Goal: Information Seeking & Learning: Learn about a topic

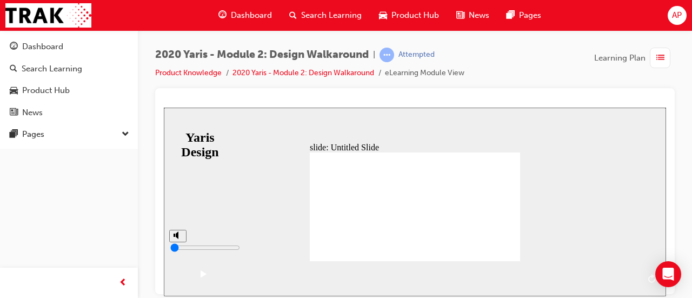
drag, startPoint x: 456, startPoint y: 276, endPoint x: 476, endPoint y: 279, distance: 20.2
click at [463, 270] on div "playback controls" at bounding box center [427, 270] width 425 height 0
drag, startPoint x: 562, startPoint y: 277, endPoint x: 573, endPoint y: 276, distance: 10.9
click at [566, 270] on div "playback controls" at bounding box center [427, 270] width 425 height 0
drag, startPoint x: 606, startPoint y: 276, endPoint x: 613, endPoint y: 280, distance: 8.2
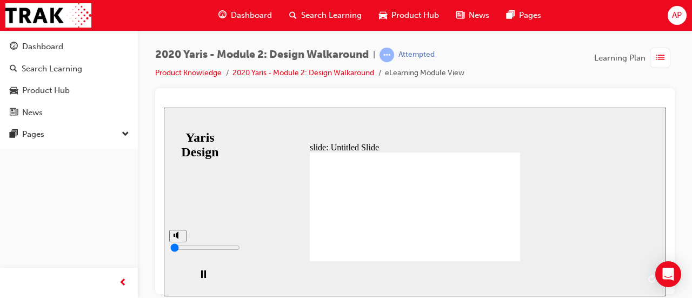
click at [610, 270] on div "playback controls" at bounding box center [427, 270] width 425 height 0
click at [629, 270] on div "playback controls" at bounding box center [427, 270] width 425 height 0
click at [634, 286] on button "NEXT" at bounding box center [640, 278] width 42 height 16
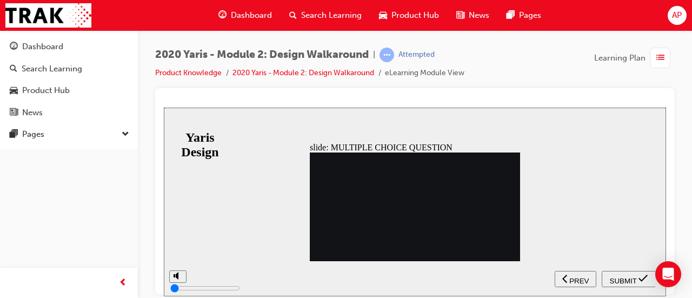
radio input "true"
click at [625, 279] on span "SUBMIT" at bounding box center [623, 280] width 27 height 8
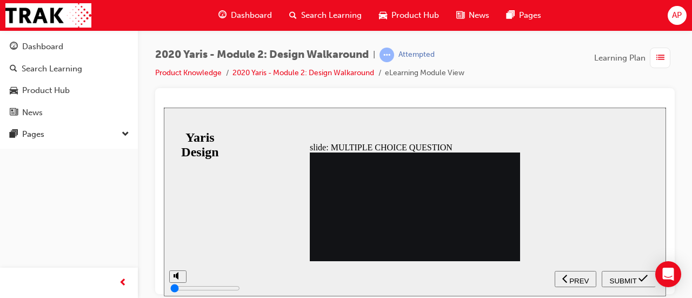
radio input "true"
click at [626, 280] on span "SUBMIT" at bounding box center [623, 280] width 27 height 8
radio input "true"
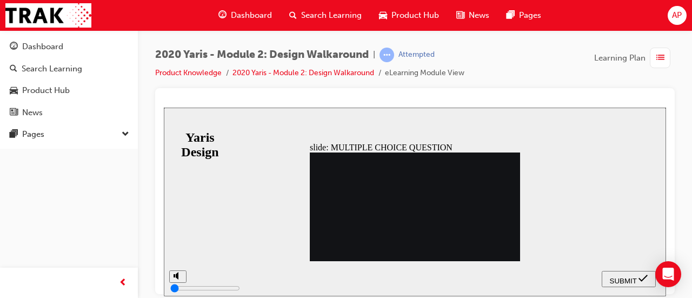
click at [626, 274] on div "SUBMIT" at bounding box center [628, 278] width 45 height 11
radio input "true"
click at [627, 278] on span "SUBMIT" at bounding box center [623, 280] width 27 height 8
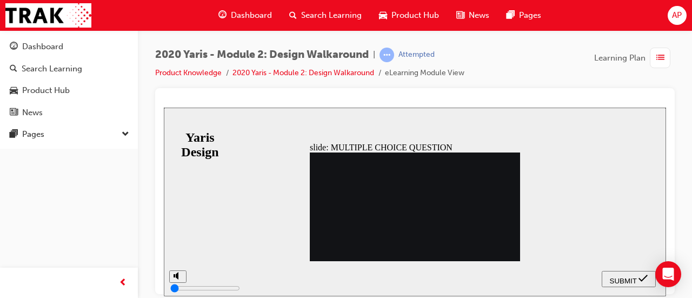
radio input "true"
click at [625, 282] on div "SUBMIT" at bounding box center [628, 278] width 45 height 11
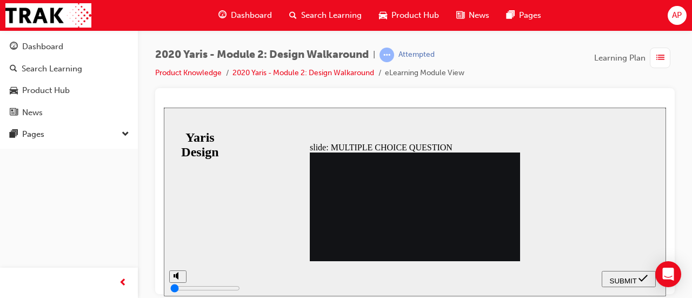
drag, startPoint x: 463, startPoint y: 214, endPoint x: 479, endPoint y: 222, distance: 17.9
radio input "true"
click at [619, 279] on span "SUBMIT" at bounding box center [623, 280] width 27 height 8
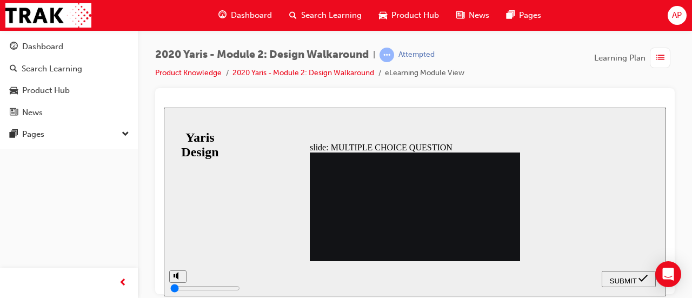
radio input "true"
click at [628, 279] on span "SUBMIT" at bounding box center [623, 280] width 27 height 8
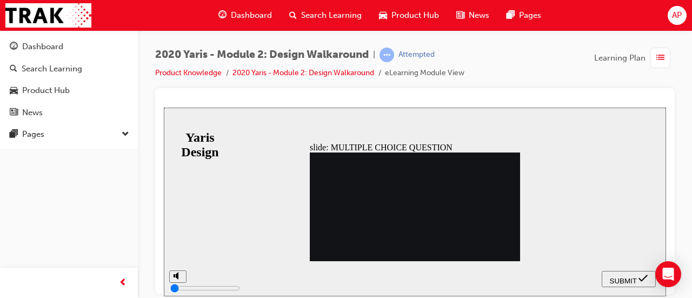
radio input "true"
click at [633, 278] on span "SUBMIT" at bounding box center [623, 280] width 27 height 8
radio input "true"
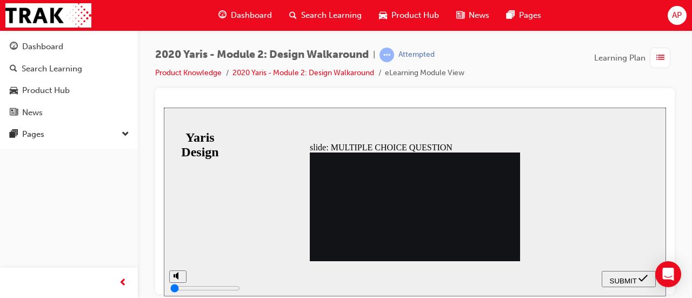
click at [628, 277] on span "SUBMIT" at bounding box center [623, 280] width 27 height 8
radio input "true"
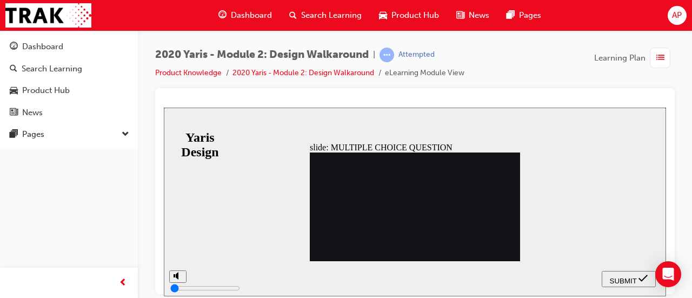
radio input "true"
click at [627, 276] on span "SUBMIT" at bounding box center [623, 280] width 27 height 8
radio input "true"
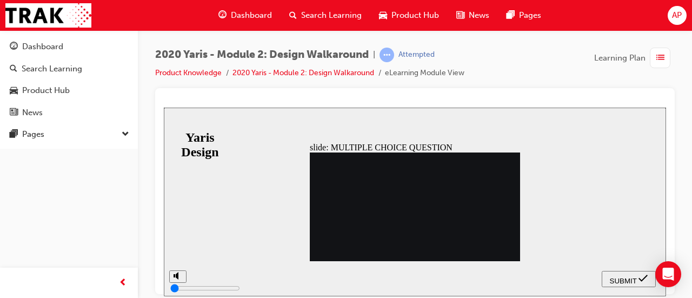
click at [635, 279] on div "SUBMIT" at bounding box center [628, 278] width 45 height 11
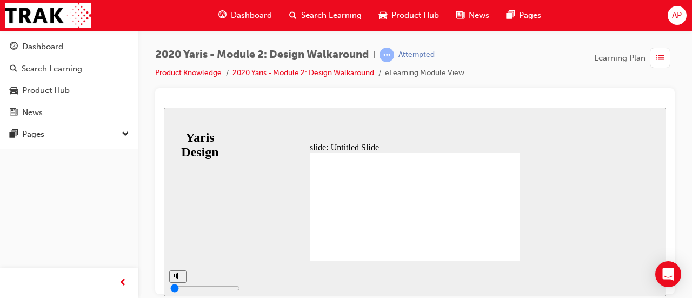
click at [536, 170] on div "slide: Untitled Slide MODULE 2 Design You have completed this module. MODULE 2 …" at bounding box center [415, 201] width 502 height 189
click at [550, 203] on div "slide: Untitled Slide MODULE 2 Design You have completed this module. MODULE 2 …" at bounding box center [415, 201] width 502 height 189
click at [608, 239] on div "slide: Untitled Slide MODULE 2 Design You have completed this module. MODULE 2 …" at bounding box center [415, 201] width 502 height 189
drag, startPoint x: 176, startPoint y: 257, endPoint x: 174, endPoint y: 239, distance: 18.1
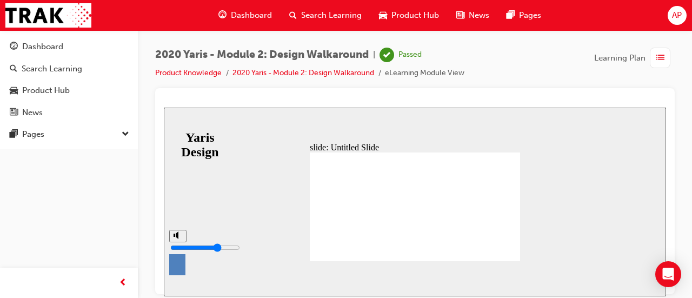
type input "7"
click at [174, 243] on input "volume" at bounding box center [205, 247] width 70 height 9
click at [255, 241] on div "slide: Untitled Slide MODULE 2 Design You have completed this module. MODULE 2 …" at bounding box center [415, 201] width 502 height 189
drag, startPoint x: 401, startPoint y: 218, endPoint x: 441, endPoint y: 203, distance: 43.0
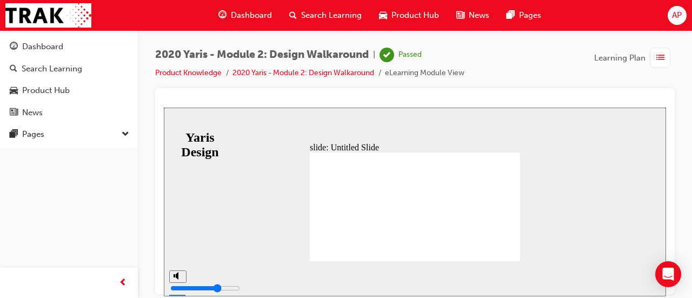
drag, startPoint x: 593, startPoint y: 87, endPoint x: 302, endPoint y: 89, distance: 291.0
click at [591, 87] on div "2020 Yaris - Module 2: Design Walkaround | Passed Product Knowledge 2020 Yaris …" at bounding box center [415, 68] width 520 height 41
click at [334, 73] on link "2020 Yaris - Module 2: Design Walkaround" at bounding box center [304, 72] width 142 height 9
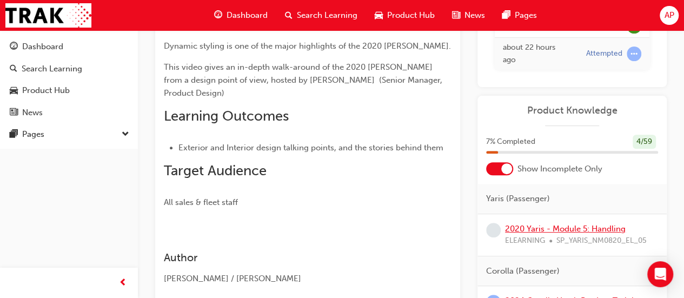
scroll to position [216, 0]
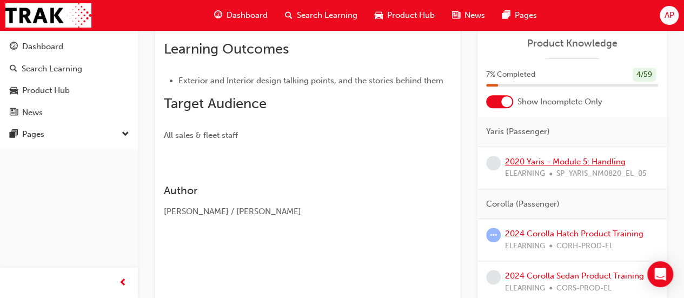
click at [586, 160] on link "2020 Yaris - Module 5: Handling" at bounding box center [565, 162] width 121 height 10
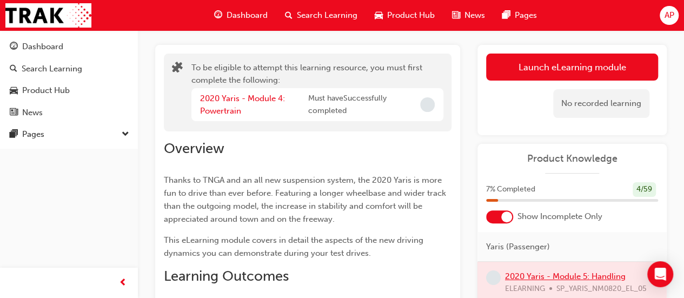
scroll to position [37, 0]
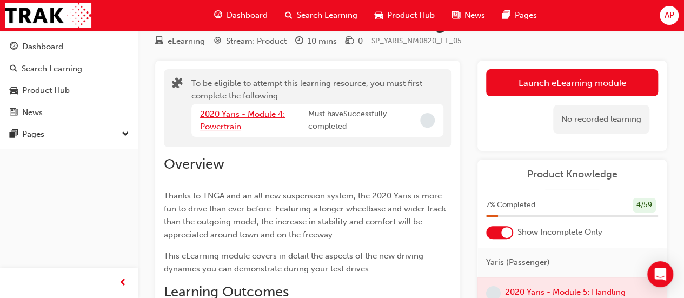
click at [259, 112] on link "2020 Yaris - Module 4: Powertrain" at bounding box center [242, 120] width 85 height 22
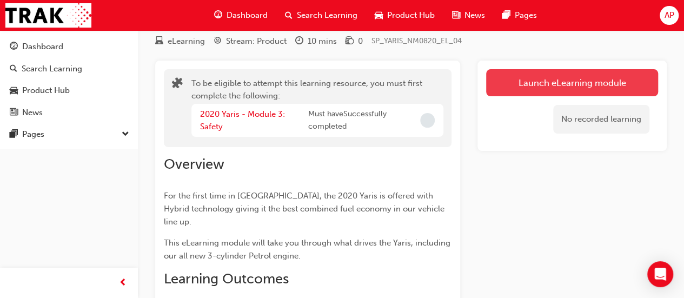
click at [608, 83] on button "Launch eLearning module" at bounding box center [572, 82] width 172 height 27
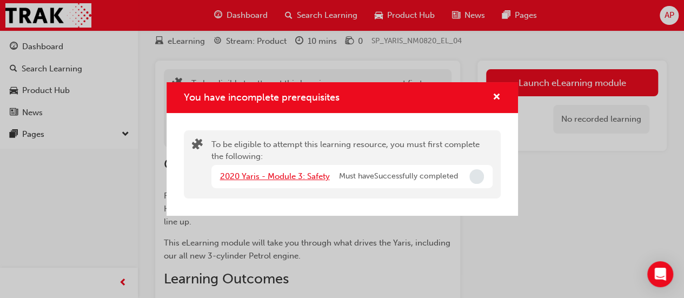
click at [301, 177] on link "2020 Yaris - Module 3: Safety" at bounding box center [275, 176] width 110 height 10
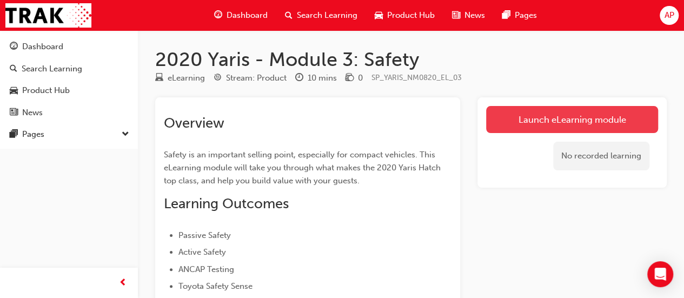
click at [589, 120] on link "Launch eLearning module" at bounding box center [572, 119] width 172 height 27
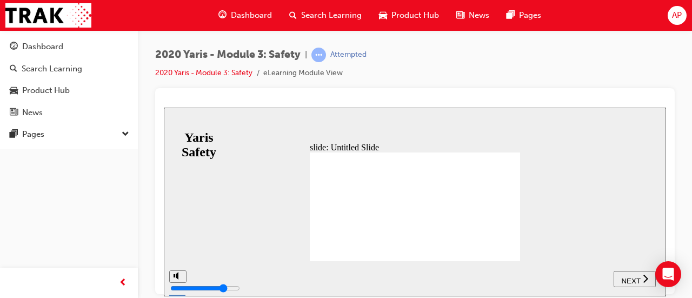
drag, startPoint x: 342, startPoint y: 188, endPoint x: 332, endPoint y: 195, distance: 12.5
click at [630, 279] on span "NEXT" at bounding box center [630, 280] width 19 height 8
click at [635, 280] on span "NEXT" at bounding box center [630, 280] width 19 height 8
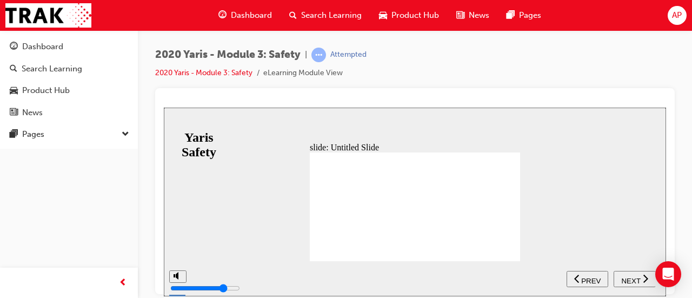
click at [636, 280] on span "NEXT" at bounding box center [630, 280] width 19 height 8
click at [601, 280] on span "PREV" at bounding box center [590, 280] width 19 height 8
click at [637, 280] on span "NEXT" at bounding box center [630, 280] width 19 height 8
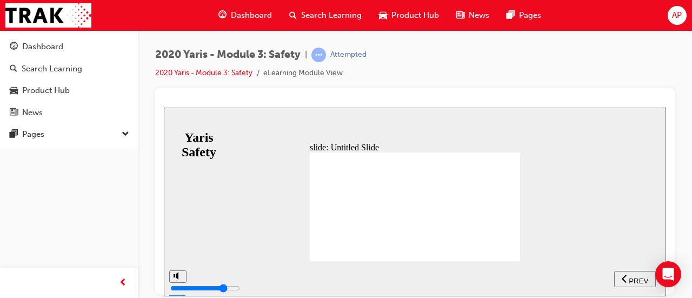
click at [637, 280] on span "PREV" at bounding box center [638, 280] width 19 height 8
click at [164, 107] on span "NEXT" at bounding box center [164, 107] width 0 height 0
click at [601, 280] on span "PREV" at bounding box center [590, 280] width 19 height 8
click at [637, 280] on span "NEXT" at bounding box center [630, 280] width 19 height 8
click at [637, 280] on span "PREV" at bounding box center [638, 280] width 19 height 8
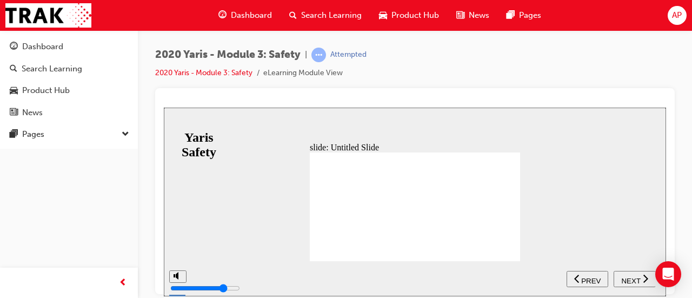
click at [637, 280] on span "NEXT" at bounding box center [630, 280] width 19 height 8
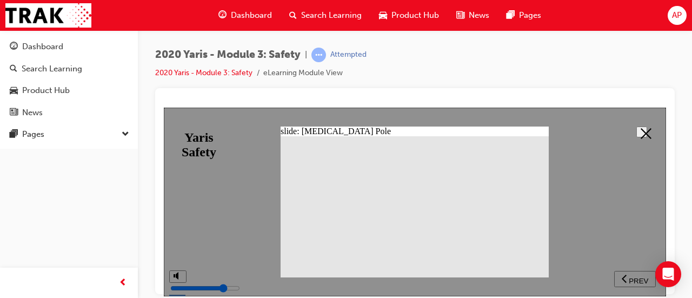
drag, startPoint x: 467, startPoint y: 208, endPoint x: 505, endPoint y: 211, distance: 37.5
click at [641, 129] on polygon at bounding box center [646, 133] width 11 height 11
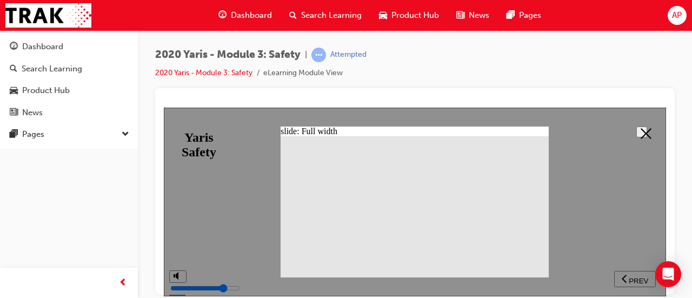
click at [647, 134] on button at bounding box center [642, 131] width 11 height 11
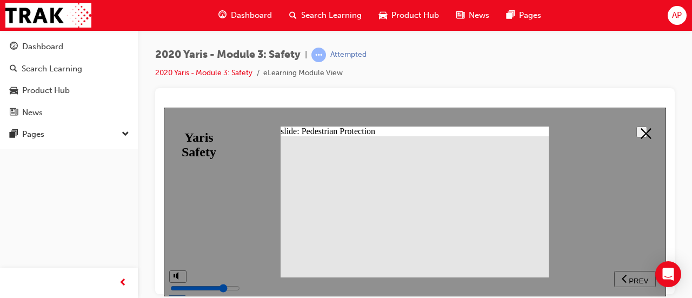
click at [644, 129] on polygon at bounding box center [646, 133] width 11 height 11
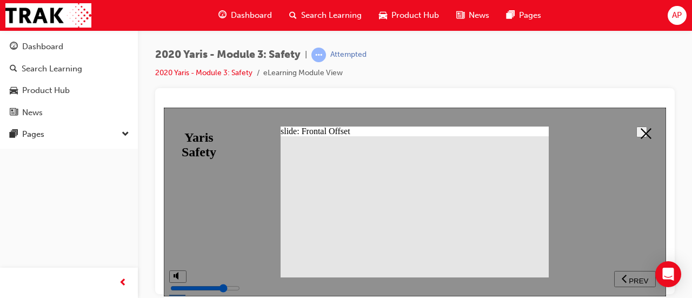
click at [641, 134] on icon at bounding box center [646, 133] width 11 height 11
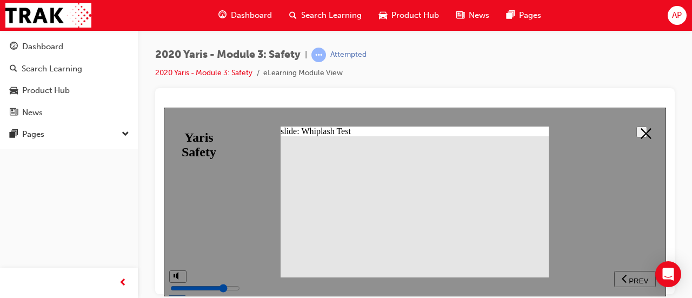
drag, startPoint x: 636, startPoint y: 133, endPoint x: 628, endPoint y: 135, distance: 8.4
click at [637, 133] on button at bounding box center [642, 131] width 11 height 11
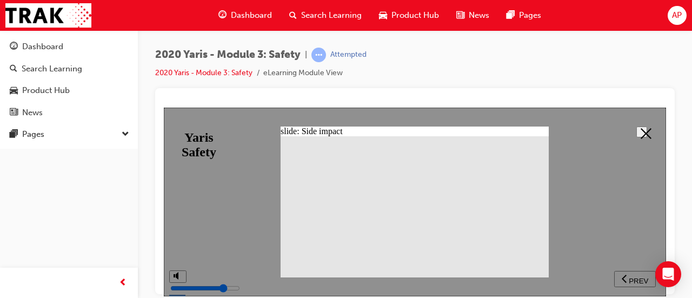
click at [641, 135] on icon at bounding box center [646, 133] width 11 height 11
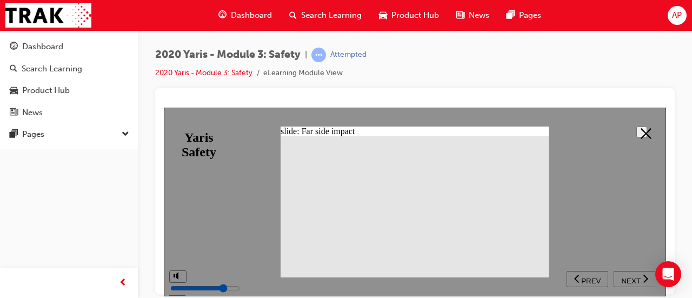
click at [637, 131] on button at bounding box center [642, 131] width 11 height 11
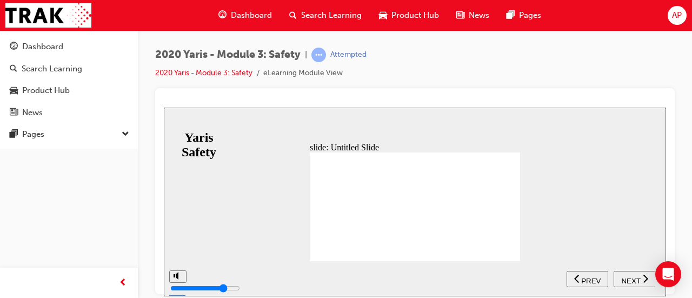
click at [634, 289] on nav "SUBMIT NEXT PREV" at bounding box center [611, 278] width 89 height 35
click at [635, 279] on span "NEXT" at bounding box center [630, 280] width 19 height 8
click at [632, 274] on div "NEXT" at bounding box center [635, 278] width 34 height 11
click at [632, 279] on span "NEXT" at bounding box center [630, 280] width 19 height 8
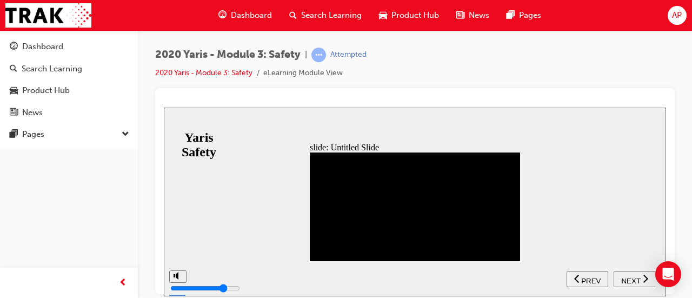
click at [632, 279] on span "NEXT" at bounding box center [630, 280] width 19 height 8
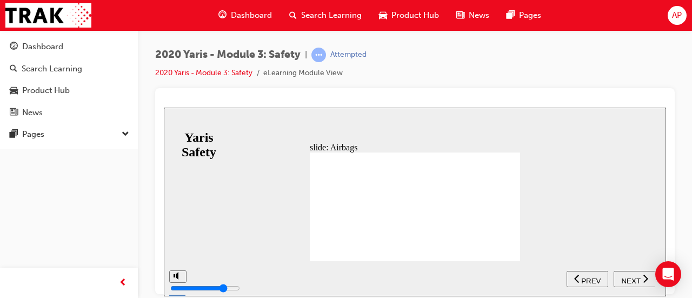
click at [632, 279] on span "NEXT" at bounding box center [630, 280] width 19 height 8
click at [632, 279] on span "PREV" at bounding box center [638, 280] width 19 height 8
click at [632, 279] on span "NEXT" at bounding box center [630, 280] width 19 height 8
click at [632, 279] on span "PREV" at bounding box center [638, 280] width 19 height 8
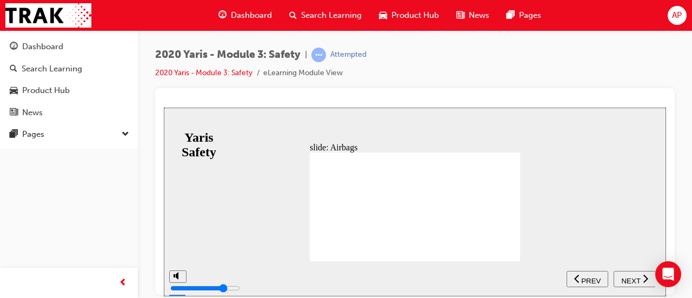
drag, startPoint x: 421, startPoint y: 181, endPoint x: 415, endPoint y: 176, distance: 6.9
drag, startPoint x: 415, startPoint y: 175, endPoint x: 414, endPoint y: 164, distance: 11.4
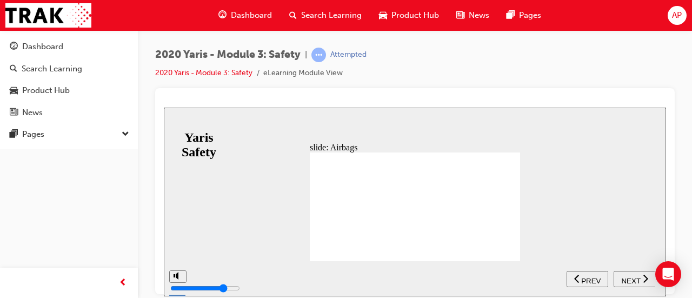
drag, startPoint x: 567, startPoint y: 246, endPoint x: 583, endPoint y: 253, distance: 17.9
click at [567, 246] on div "slide: Airbags Side airbags (x2) Helps reduce impact during a side collision. C…" at bounding box center [415, 201] width 502 height 189
click at [634, 273] on button "NEXT" at bounding box center [635, 278] width 42 height 16
click at [633, 276] on span "PREV" at bounding box center [638, 280] width 19 height 8
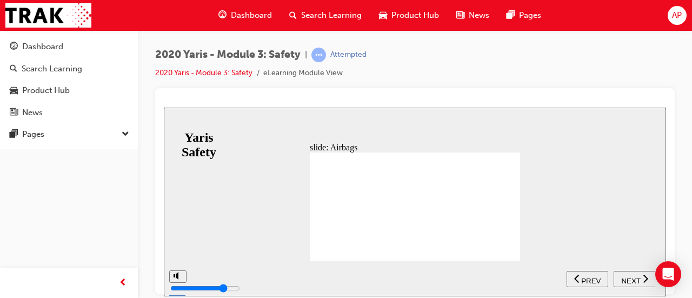
click at [640, 279] on div "NEXT" at bounding box center [635, 278] width 34 height 11
drag, startPoint x: 396, startPoint y: 183, endPoint x: 413, endPoint y: 172, distance: 20.4
drag, startPoint x: 416, startPoint y: 171, endPoint x: 400, endPoint y: 172, distance: 16.8
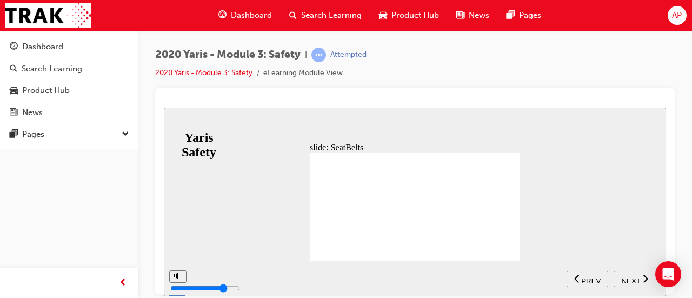
click at [635, 283] on button "NEXT" at bounding box center [635, 278] width 42 height 16
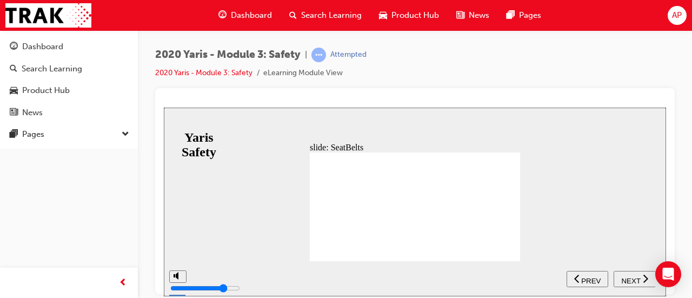
drag, startPoint x: 380, startPoint y: 200, endPoint x: 385, endPoint y: 197, distance: 5.6
drag, startPoint x: 425, startPoint y: 164, endPoint x: 445, endPoint y: 198, distance: 38.8
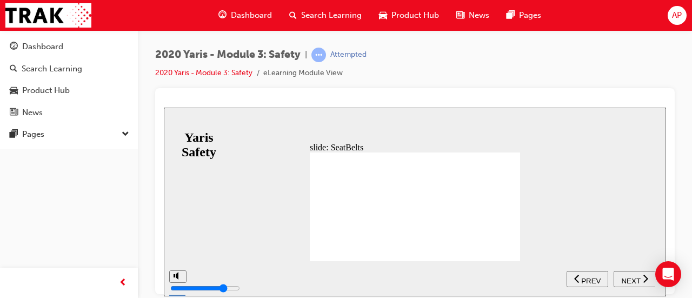
drag, startPoint x: 439, startPoint y: 218, endPoint x: 476, endPoint y: 226, distance: 37.4
click at [635, 281] on span "NEXT" at bounding box center [630, 280] width 19 height 8
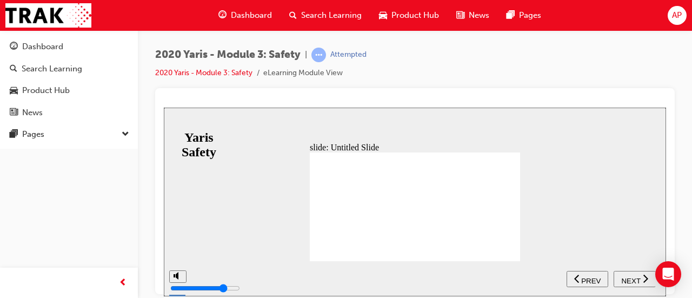
click at [623, 274] on div "NEXT" at bounding box center [635, 278] width 34 height 11
click at [627, 278] on span "NEXT" at bounding box center [630, 280] width 19 height 8
click at [637, 276] on span "NEXT" at bounding box center [630, 280] width 19 height 8
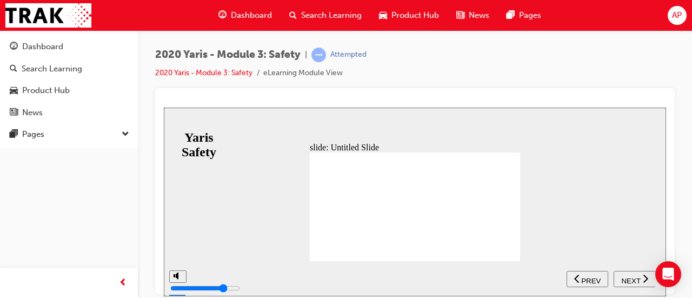
click at [635, 277] on span "NEXT" at bounding box center [630, 280] width 19 height 8
click at [635, 281] on span "NEXT" at bounding box center [630, 280] width 19 height 8
drag, startPoint x: 460, startPoint y: 197, endPoint x: 427, endPoint y: 164, distance: 47.0
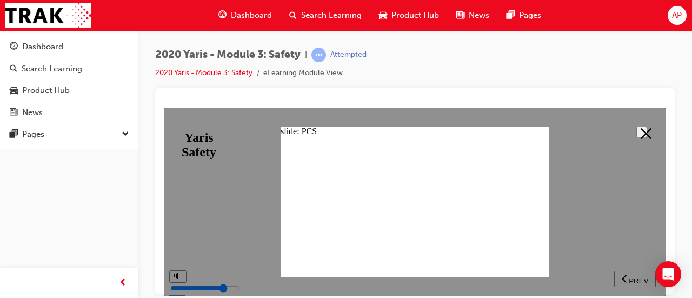
drag, startPoint x: 649, startPoint y: 131, endPoint x: 639, endPoint y: 137, distance: 11.4
click at [647, 133] on button at bounding box center [642, 131] width 11 height 11
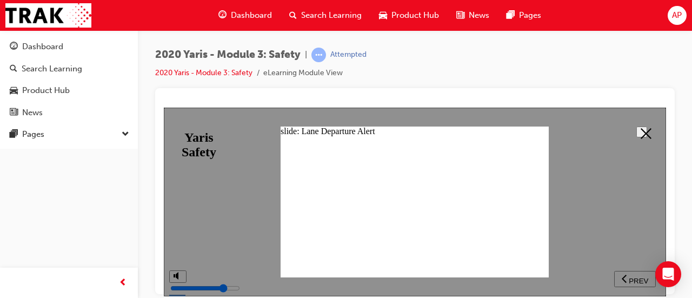
drag, startPoint x: 628, startPoint y: 136, endPoint x: 638, endPoint y: 133, distance: 10.6
click at [630, 134] on div "slide: Untitled Slide In addition to the features in the current Toyota Safety …" at bounding box center [415, 301] width 502 height 388
click at [641, 132] on polygon at bounding box center [646, 133] width 11 height 11
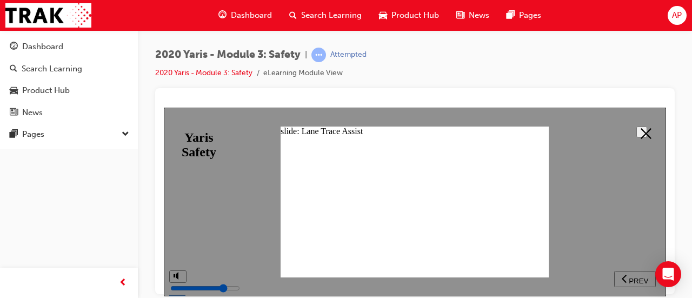
click at [656, 125] on div "slide: Untitled Slide In addition to the features in the current Toyota Safety …" at bounding box center [415, 301] width 502 height 388
click at [647, 129] on button at bounding box center [642, 131] width 11 height 11
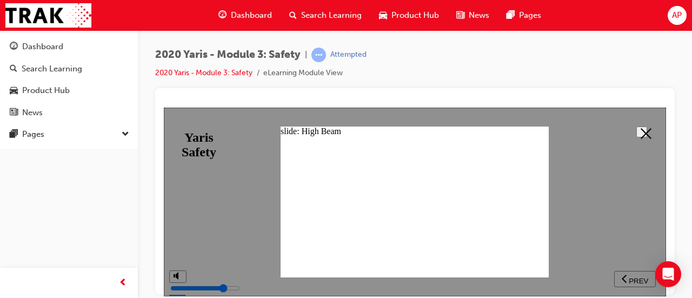
click at [647, 132] on icon at bounding box center [646, 133] width 11 height 11
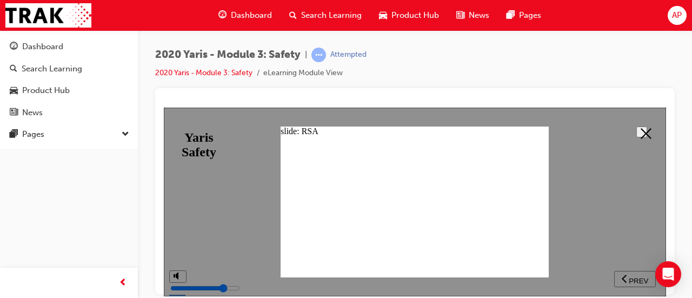
click at [641, 130] on polygon at bounding box center [646, 133] width 11 height 11
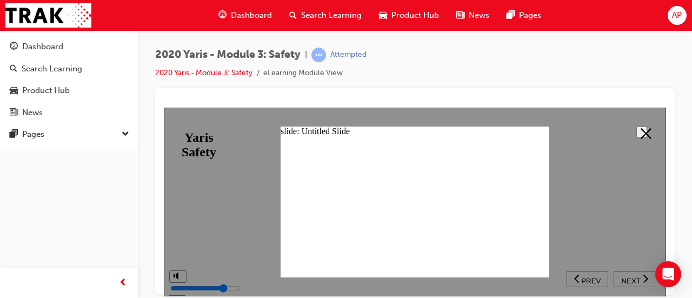
click at [641, 131] on icon at bounding box center [646, 133] width 11 height 11
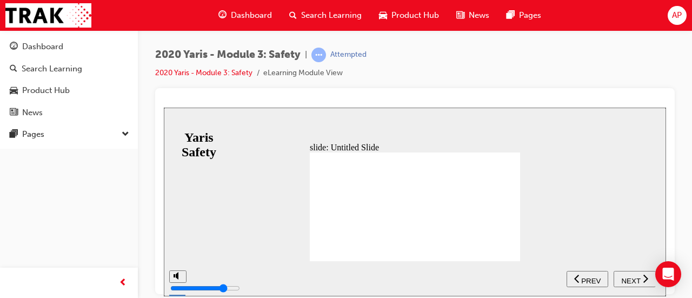
click at [636, 282] on span "NEXT" at bounding box center [630, 280] width 19 height 8
click at [582, 216] on div "slide: Untitled Slide Lets have a look at how the safety features on the new Ya…" at bounding box center [415, 201] width 502 height 189
click at [636, 280] on span "NEXT" at bounding box center [630, 280] width 19 height 8
click at [631, 276] on span "NEXT" at bounding box center [630, 280] width 19 height 8
click at [635, 283] on button "NEXT" at bounding box center [635, 278] width 42 height 16
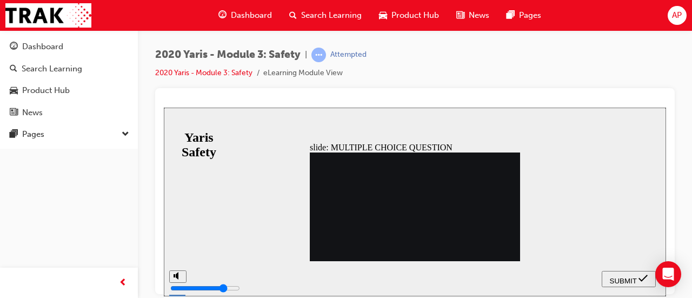
click at [635, 283] on button "SUBMIT" at bounding box center [629, 278] width 54 height 16
radio input "false"
radio input "true"
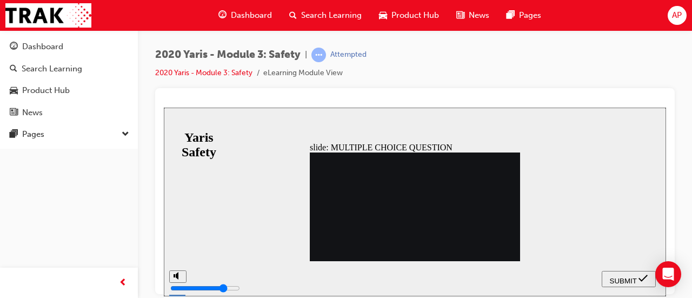
click at [631, 287] on nav "SUBMIT NEXT PREV" at bounding box center [629, 278] width 54 height 35
click at [628, 281] on span "SUBMIT" at bounding box center [623, 280] width 27 height 8
radio input "true"
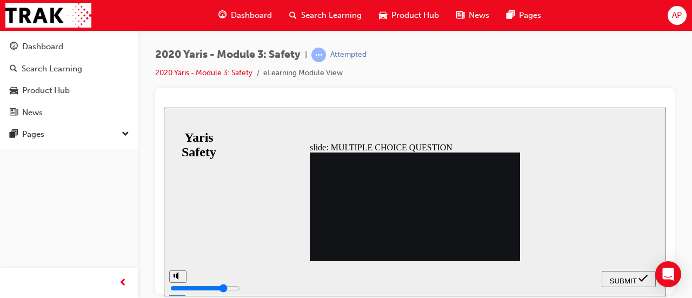
click at [623, 279] on span "SUBMIT" at bounding box center [623, 280] width 27 height 8
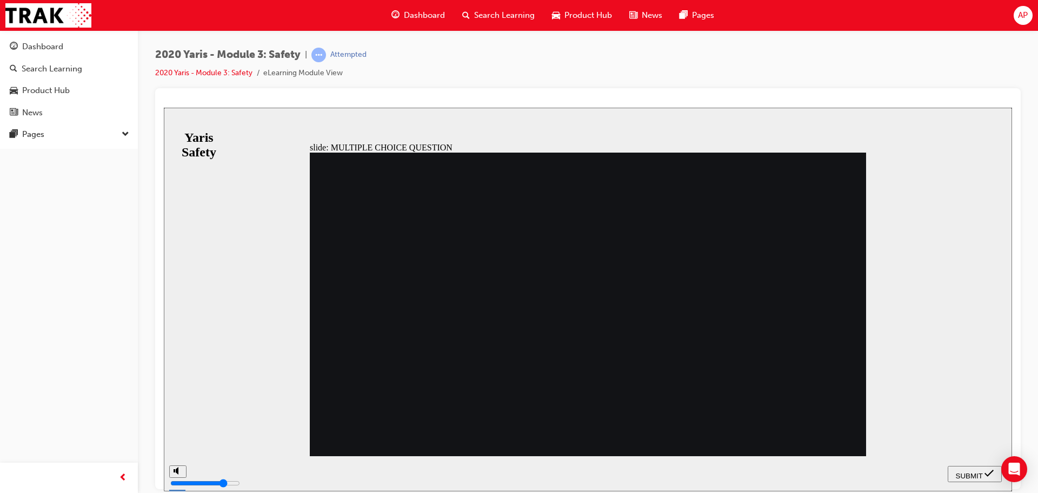
radio input "true"
radio input "false"
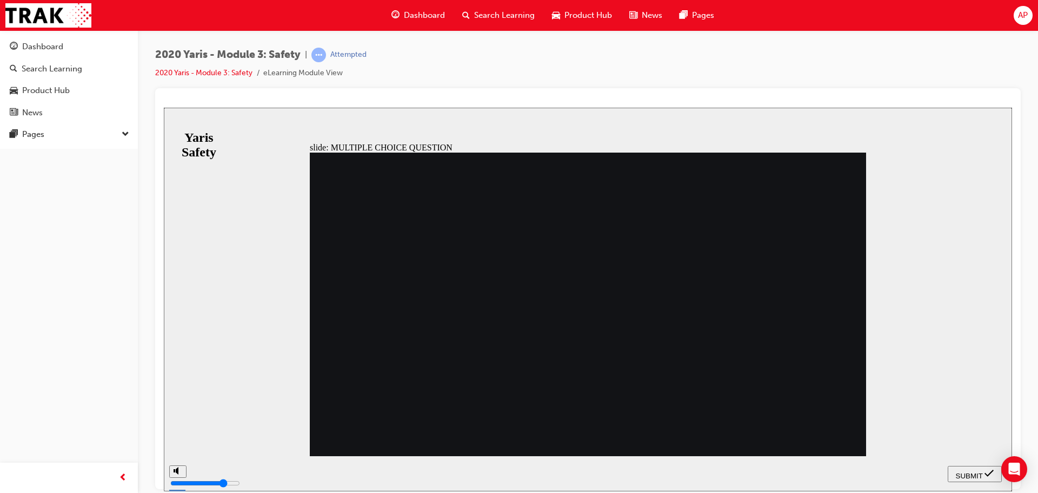
radio input "true"
click at [692, 297] on span "SUBMIT" at bounding box center [969, 475] width 27 height 8
radio input "true"
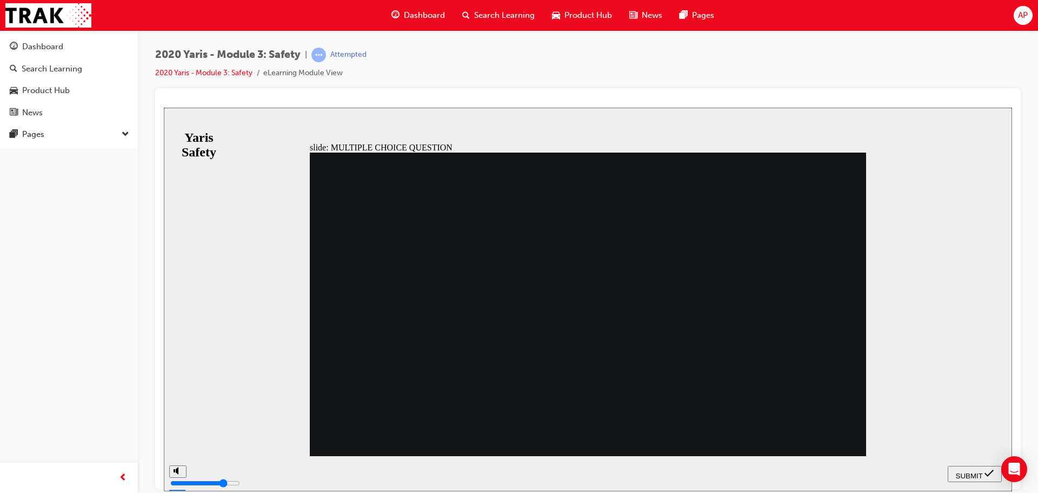
click at [692, 297] on icon "submit" at bounding box center [989, 473] width 9 height 10
drag, startPoint x: 582, startPoint y: 390, endPoint x: 586, endPoint y: 395, distance: 6.2
radio input "true"
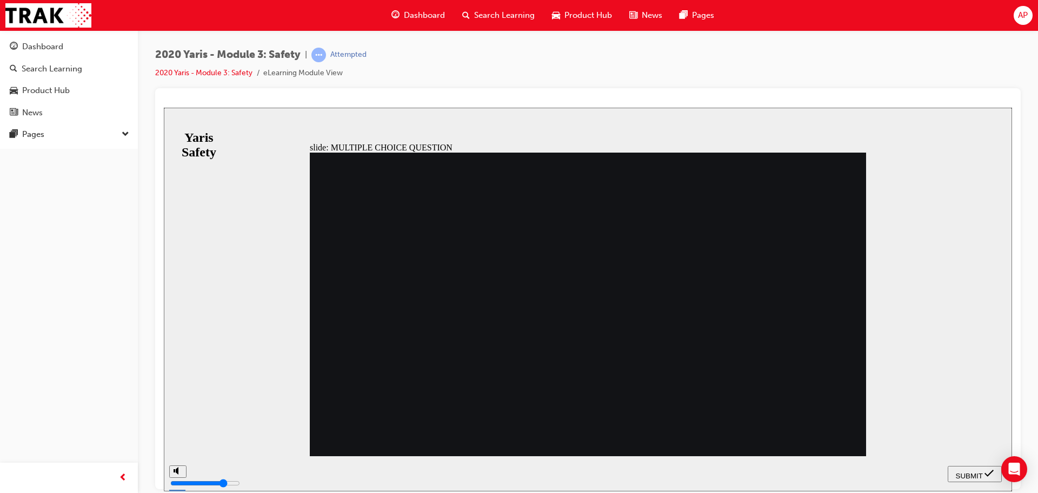
click at [692, 297] on span "SUBMIT" at bounding box center [969, 475] width 27 height 8
checkbox input "true"
click at [692, 297] on span "SUBMIT" at bounding box center [969, 475] width 27 height 8
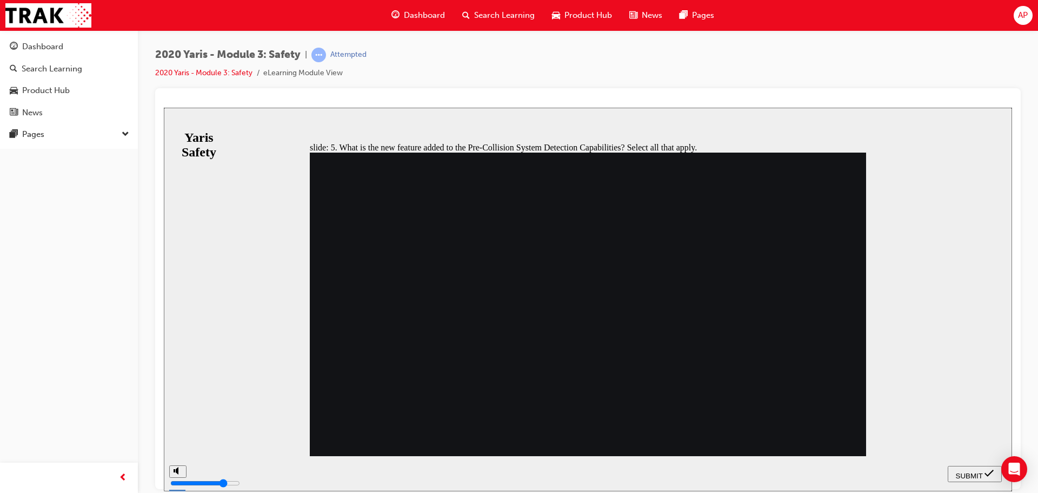
checkbox input "true"
checkbox input "false"
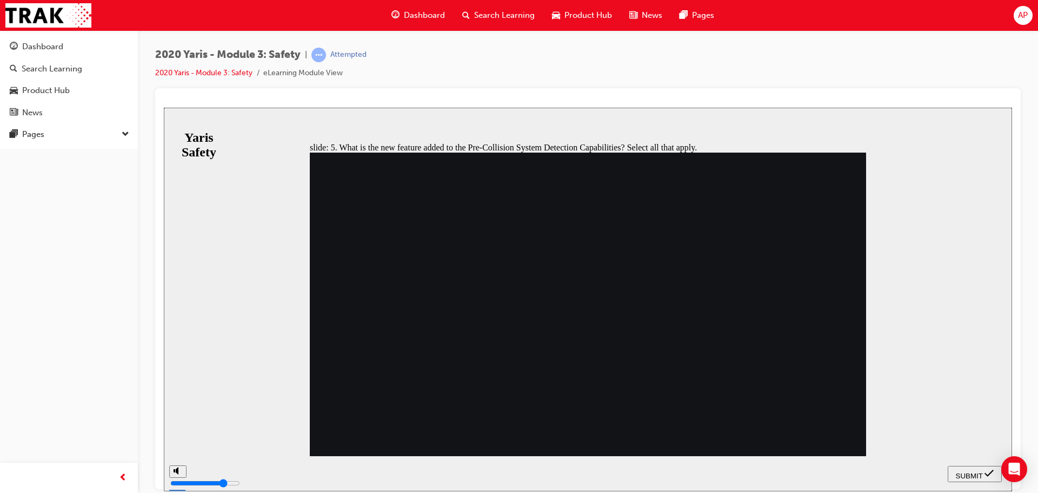
checkbox input "true"
drag, startPoint x: 947, startPoint y: 467, endPoint x: 958, endPoint y: 468, distance: 11.5
click at [692, 297] on section "SUBMIT NEXT PREV" at bounding box center [588, 472] width 849 height 35
click at [692, 297] on span "SUBMIT" at bounding box center [969, 475] width 27 height 8
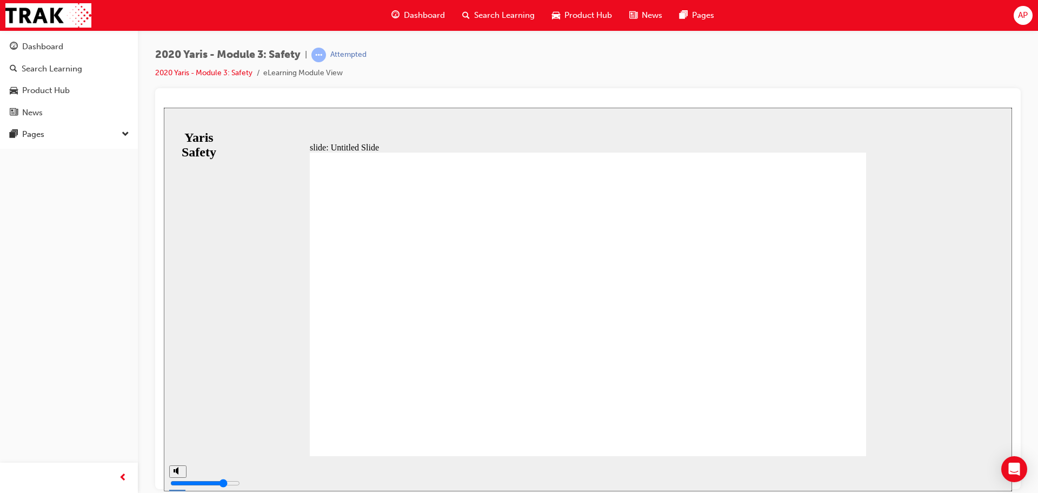
click at [234, 71] on link "2020 Yaris - Module 3: Safety" at bounding box center [203, 72] width 97 height 9
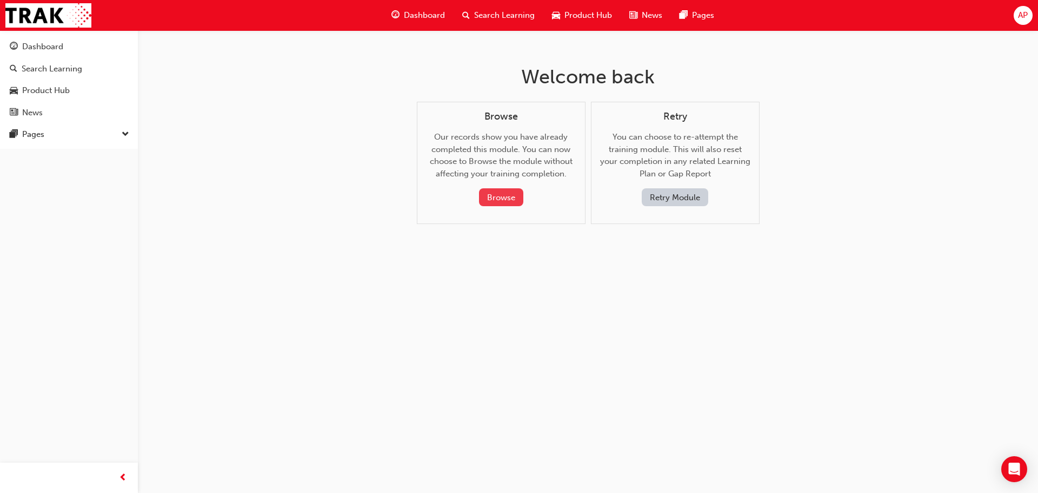
click at [490, 195] on button "Browse" at bounding box center [501, 197] width 44 height 18
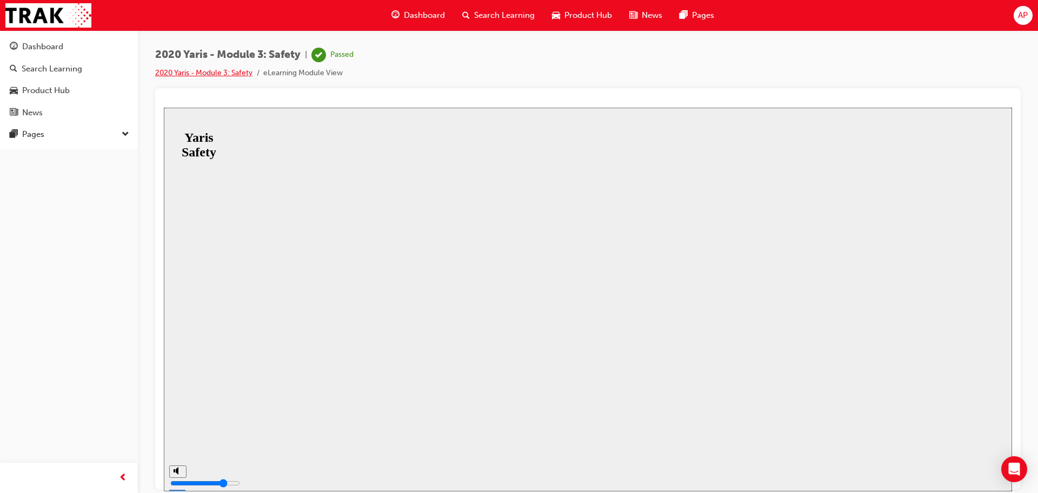
click at [190, 72] on link "2020 Yaris - Module 3: Safety" at bounding box center [203, 72] width 97 height 9
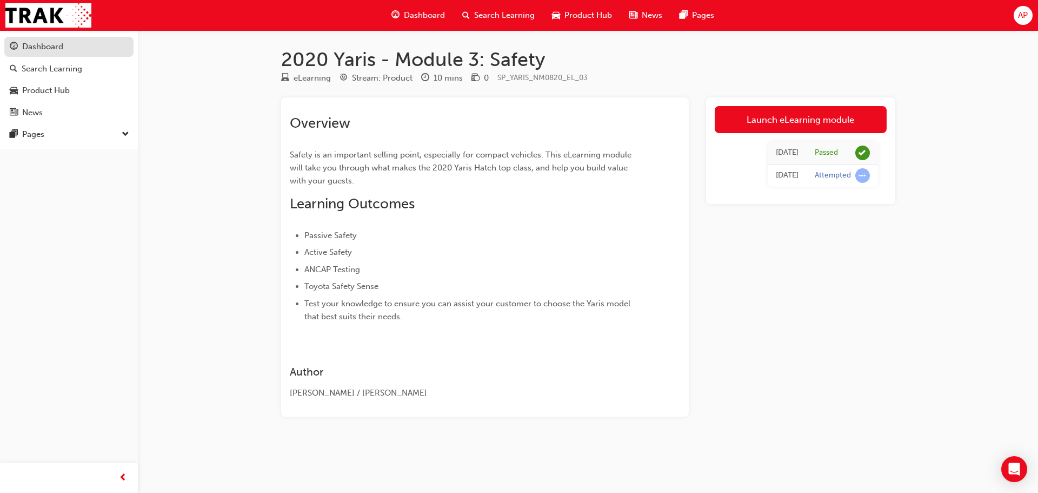
click at [62, 49] on div "Dashboard" at bounding box center [42, 47] width 41 height 12
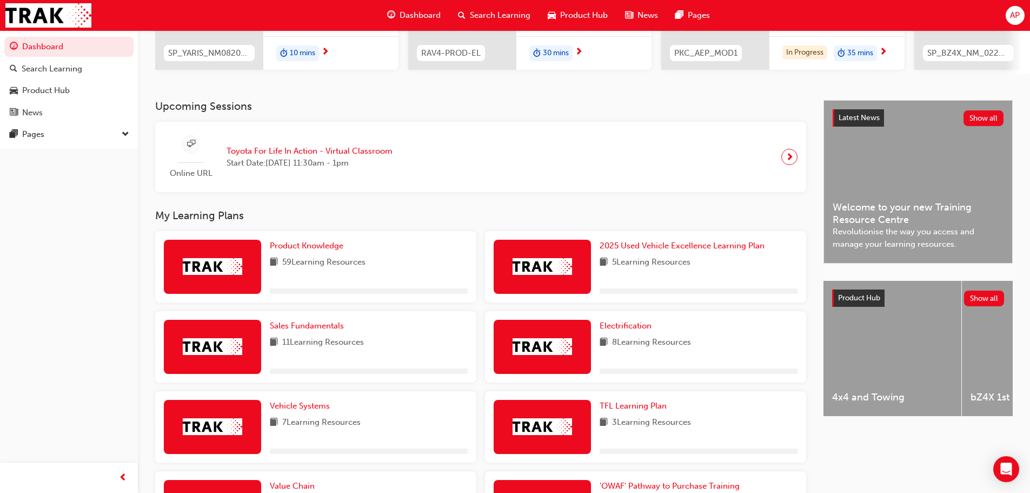
scroll to position [270, 0]
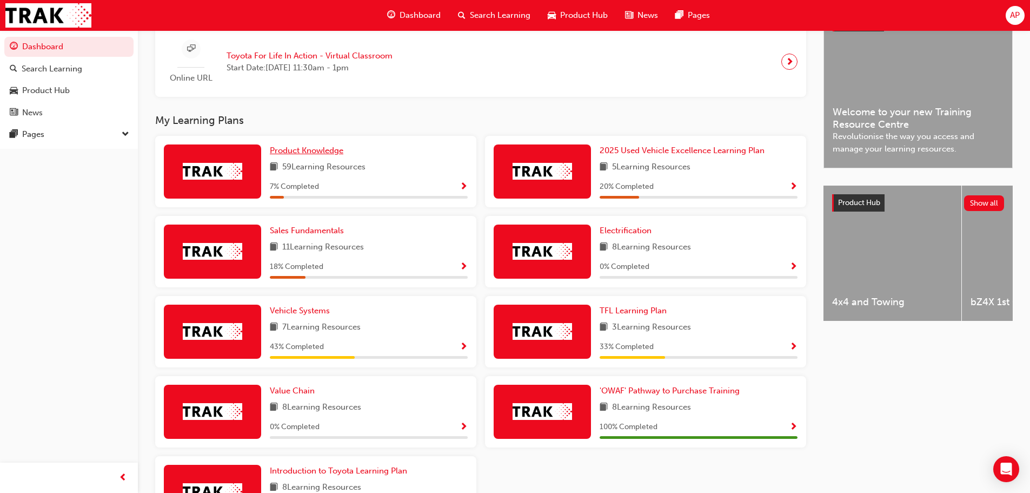
click at [316, 153] on span "Product Knowledge" at bounding box center [307, 150] width 74 height 10
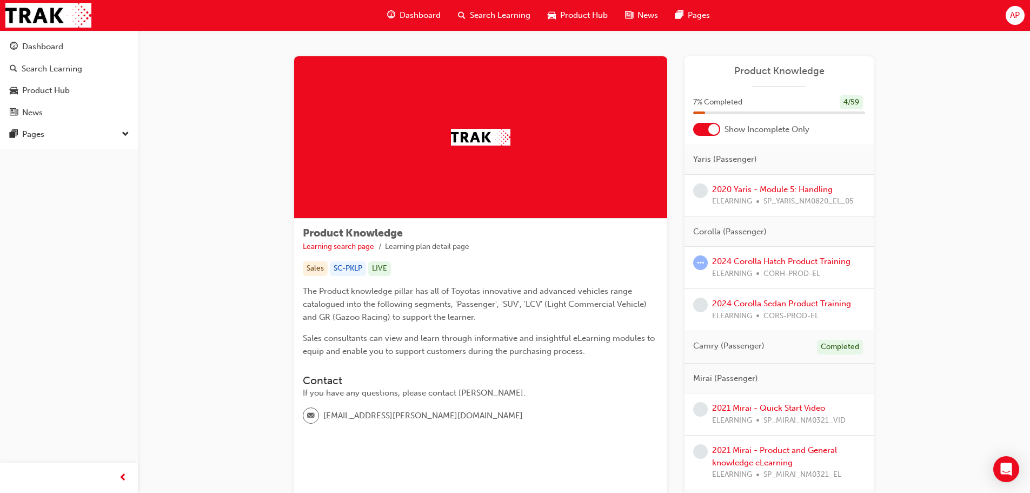
click at [692, 191] on link "2020 Yaris - Module 5: Handling" at bounding box center [772, 189] width 121 height 10
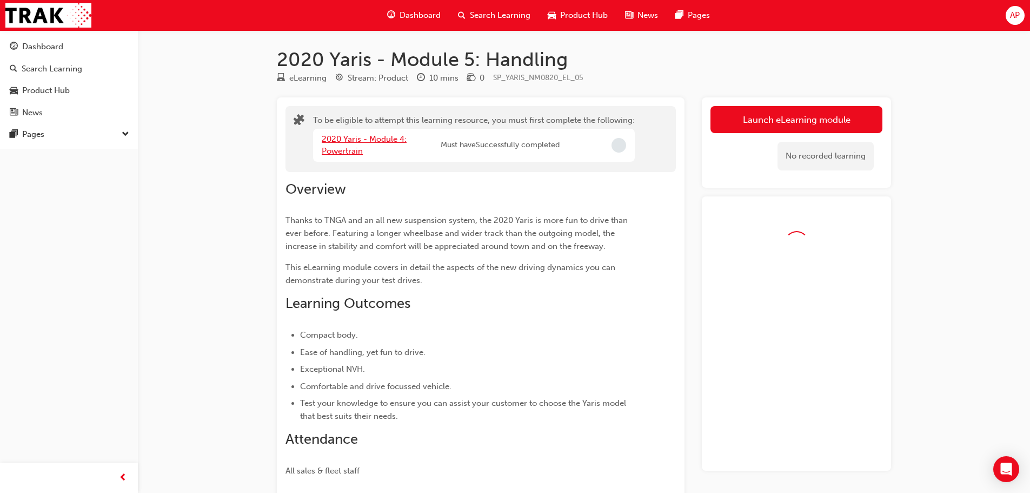
click at [356, 143] on link "2020 Yaris - Module 4: Powertrain" at bounding box center [364, 145] width 85 height 22
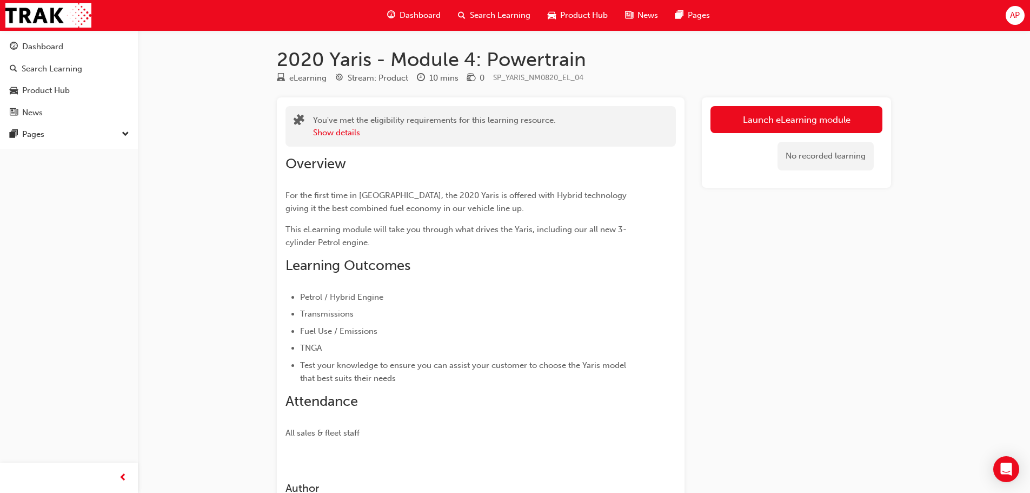
click at [553, 181] on div "Overview For the first time in [GEOGRAPHIC_DATA], the 2020 Yaris is offered wit…" at bounding box center [462, 297] width 352 height 284
click at [600, 216] on div "Overview For the first time in [GEOGRAPHIC_DATA], the 2020 Yaris is offered wit…" at bounding box center [462, 297] width 352 height 284
click at [692, 116] on link "Launch eLearning module" at bounding box center [797, 119] width 172 height 27
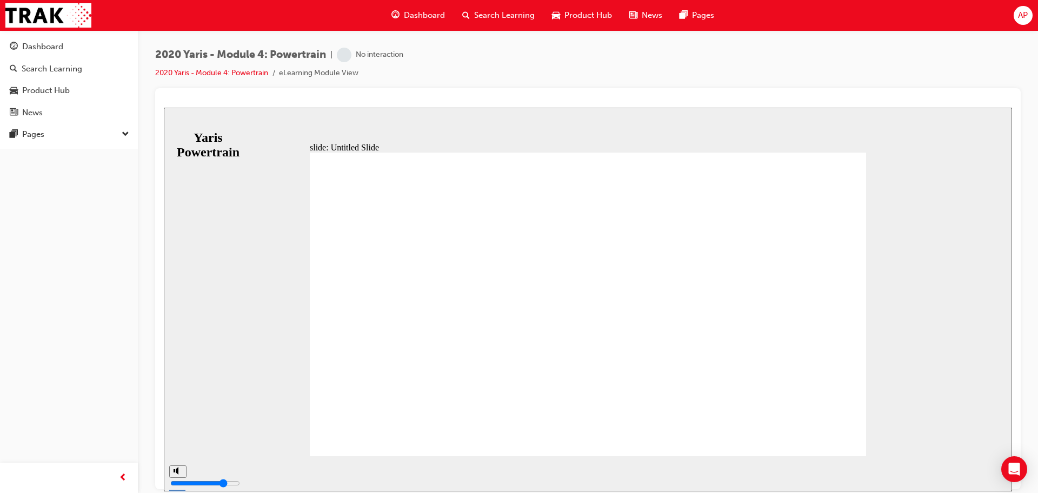
drag, startPoint x: 733, startPoint y: 235, endPoint x: 548, endPoint y: 134, distance: 210.1
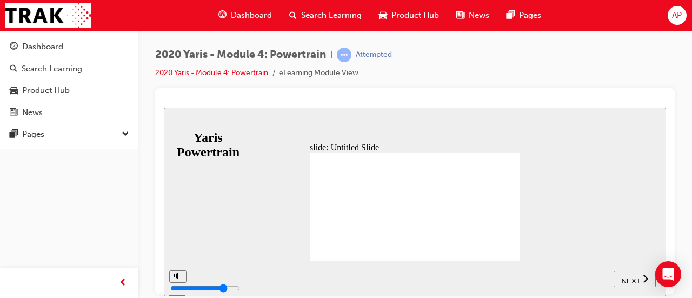
click at [569, 205] on div "slide: Untitled Slide MODULE 4 Powertrain MODULE 4 Powertrain Back to top SUBMI…" at bounding box center [415, 201] width 502 height 189
click at [644, 280] on icon "next" at bounding box center [645, 278] width 5 height 10
click at [633, 277] on span "NEXT" at bounding box center [630, 280] width 19 height 8
click at [631, 277] on span "NEXT" at bounding box center [636, 280] width 19 height 8
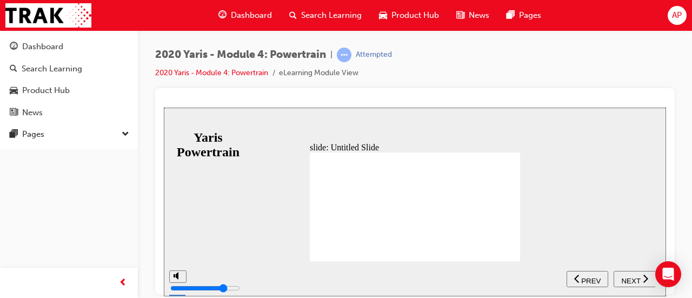
click at [635, 278] on span "NEXT" at bounding box center [630, 280] width 19 height 8
click at [639, 278] on span "NEXT" at bounding box center [630, 280] width 19 height 8
click at [639, 279] on span "NEXT" at bounding box center [636, 280] width 19 height 8
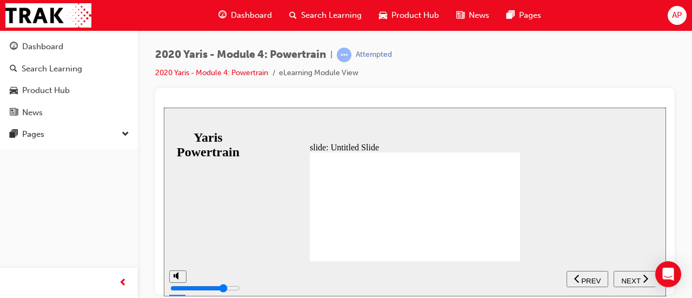
click at [639, 279] on span "NEXT" at bounding box center [630, 280] width 19 height 8
click at [639, 278] on span "NEXT" at bounding box center [630, 280] width 19 height 8
click at [641, 277] on span "NEXT" at bounding box center [636, 280] width 19 height 8
click at [641, 277] on div "NEXT" at bounding box center [635, 278] width 34 height 11
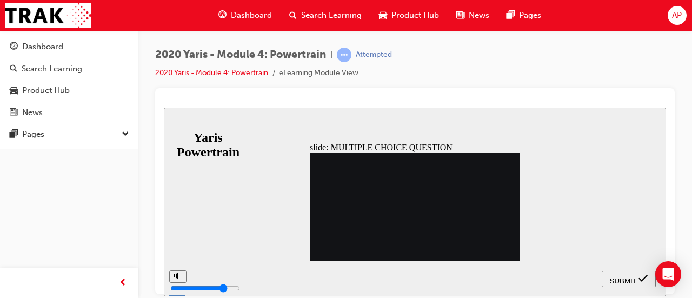
radio input "true"
click at [616, 273] on div "SUBMIT" at bounding box center [628, 278] width 45 height 11
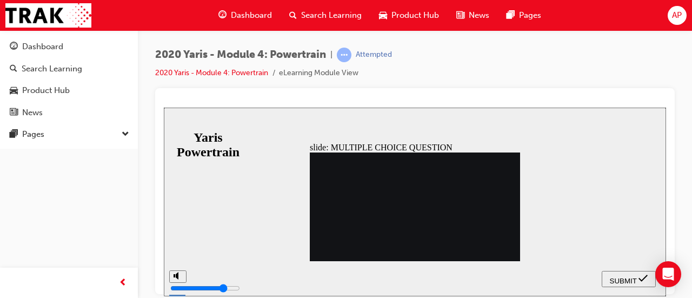
radio input "true"
click at [621, 279] on span "SUBMIT" at bounding box center [623, 280] width 27 height 8
drag, startPoint x: 473, startPoint y: 218, endPoint x: 476, endPoint y: 227, distance: 9.2
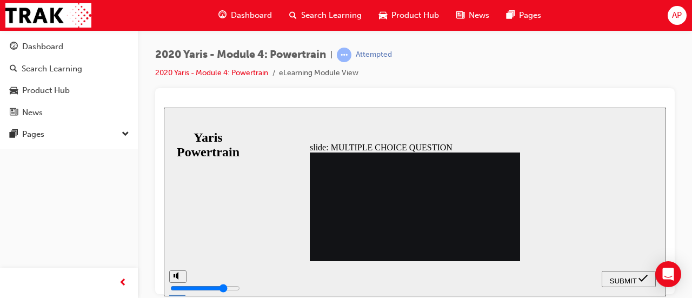
radio input "true"
radio input "false"
radio input "true"
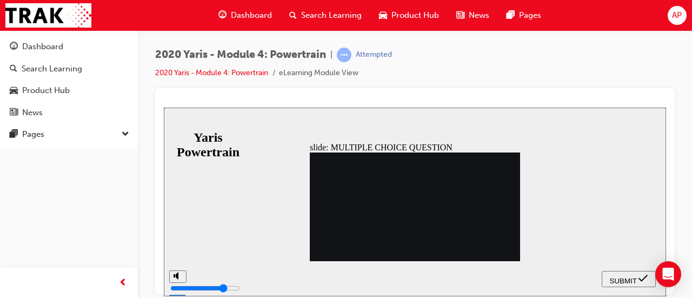
click at [634, 278] on span "SUBMIT" at bounding box center [623, 280] width 27 height 8
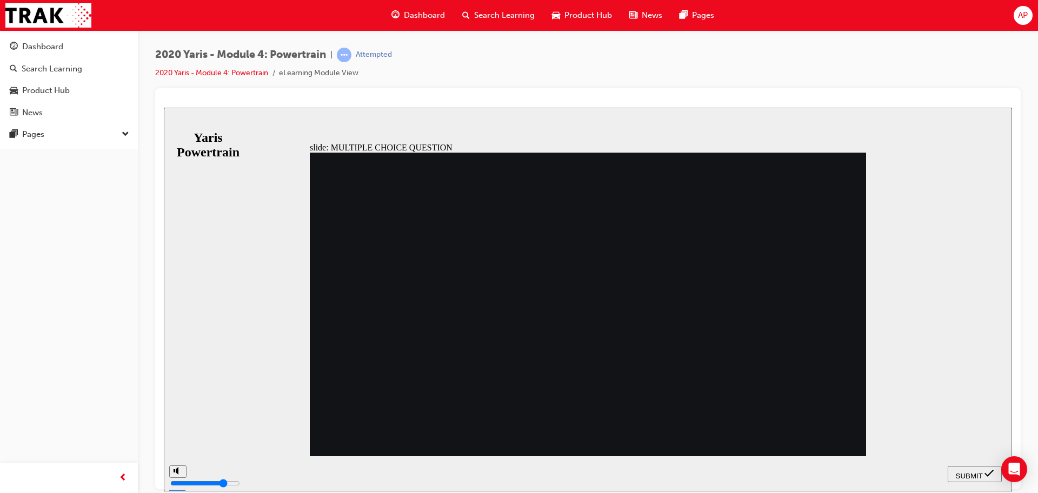
radio input "true"
click at [692, 297] on span "SUBMIT" at bounding box center [969, 475] width 27 height 8
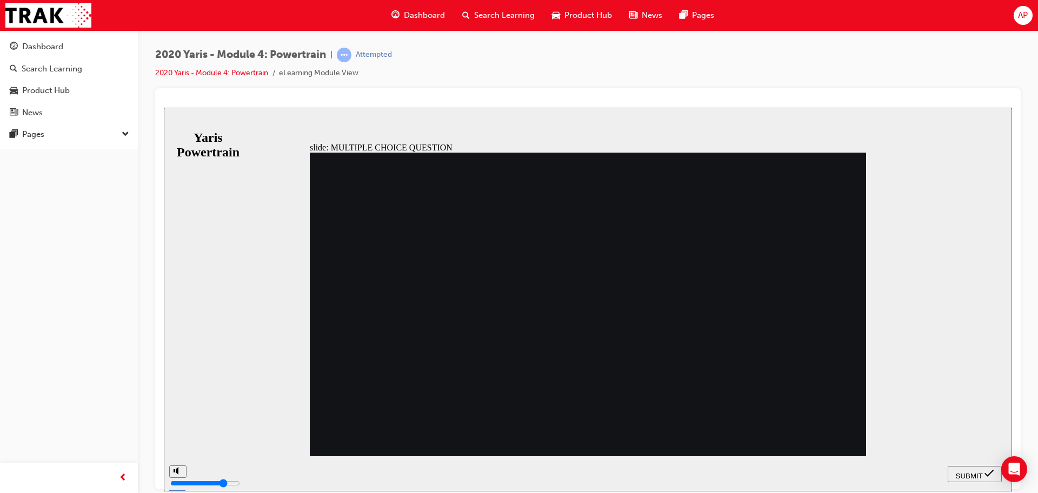
radio input "true"
click at [692, 297] on span "SUBMIT" at bounding box center [969, 475] width 27 height 8
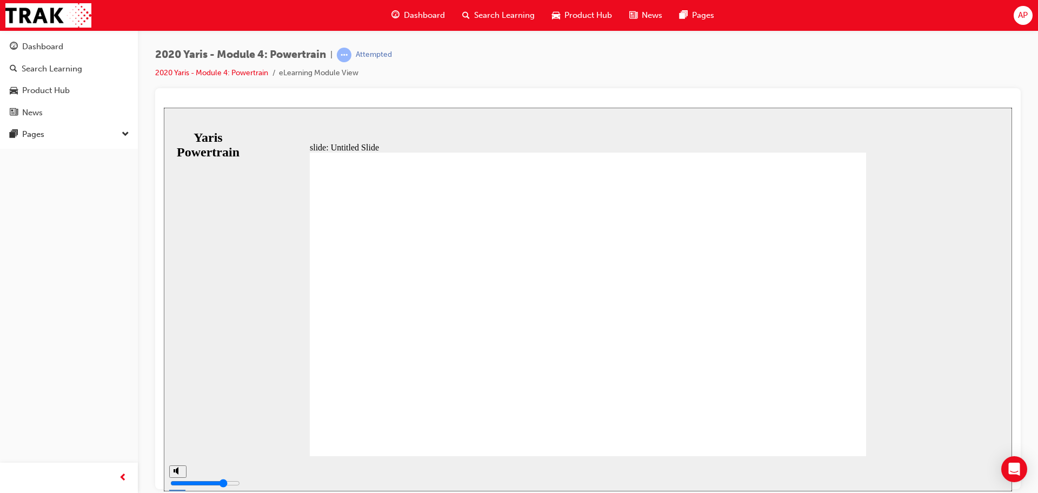
click at [218, 69] on link "2020 Yaris - Module 4: Powertrain" at bounding box center [211, 72] width 113 height 9
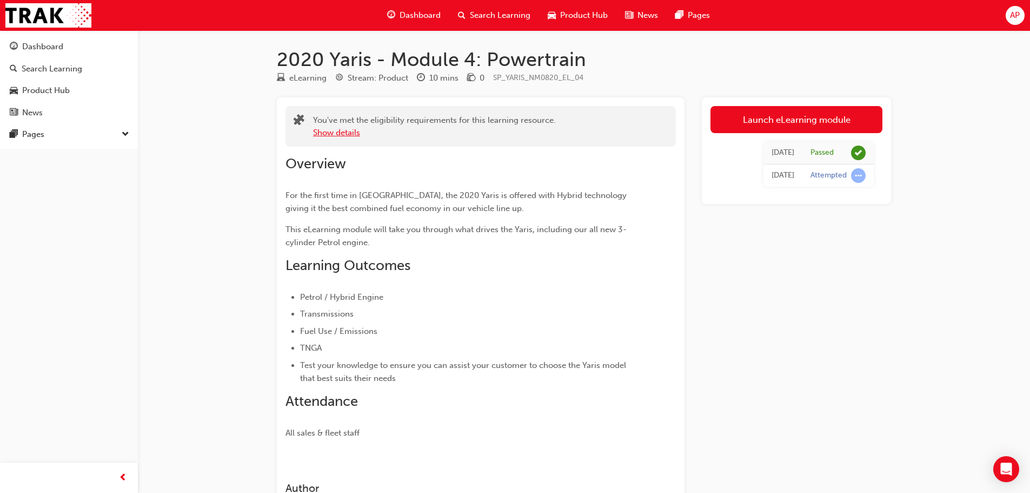
click at [334, 132] on button "Show details" at bounding box center [336, 133] width 47 height 12
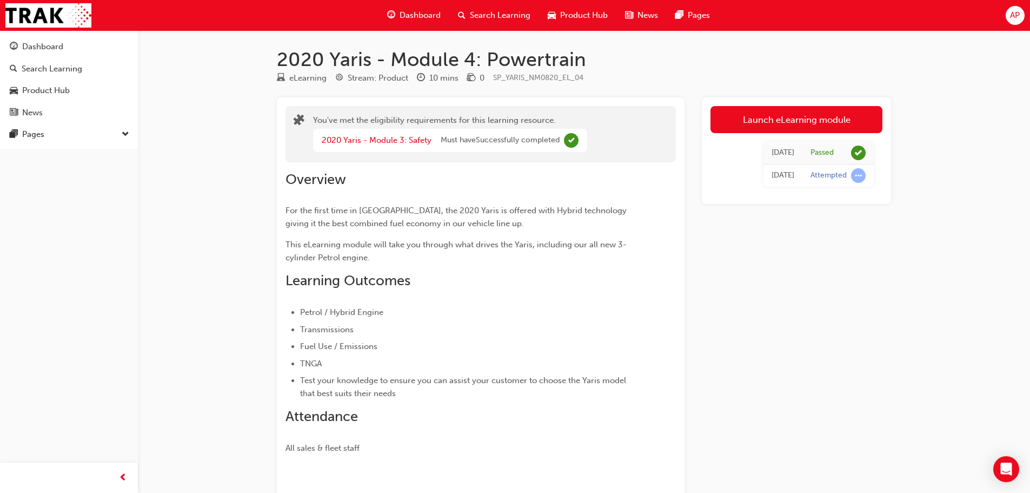
click at [679, 270] on div "You've met the eligibility requirements for this learning resource. 2020 Yaris …" at bounding box center [481, 322] width 408 height 451
click at [55, 45] on div "Dashboard" at bounding box center [42, 47] width 41 height 12
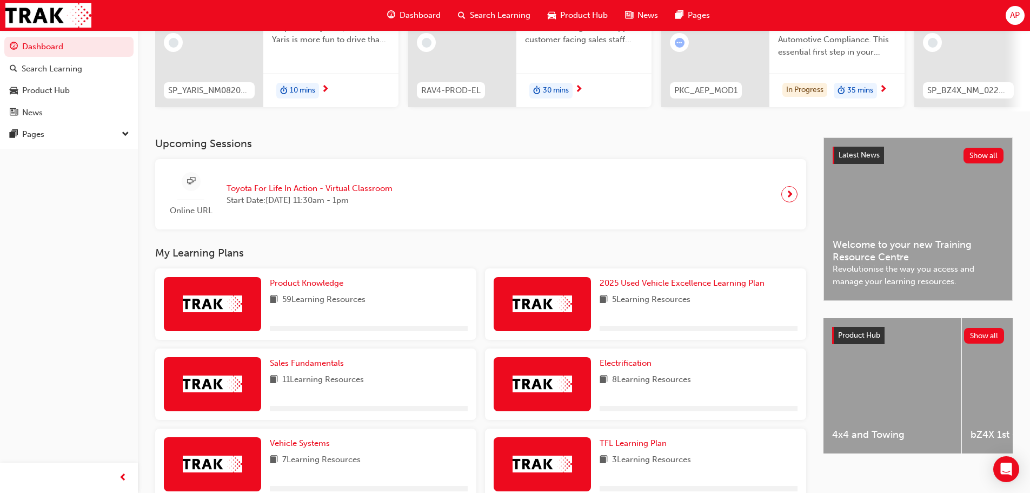
scroll to position [162, 0]
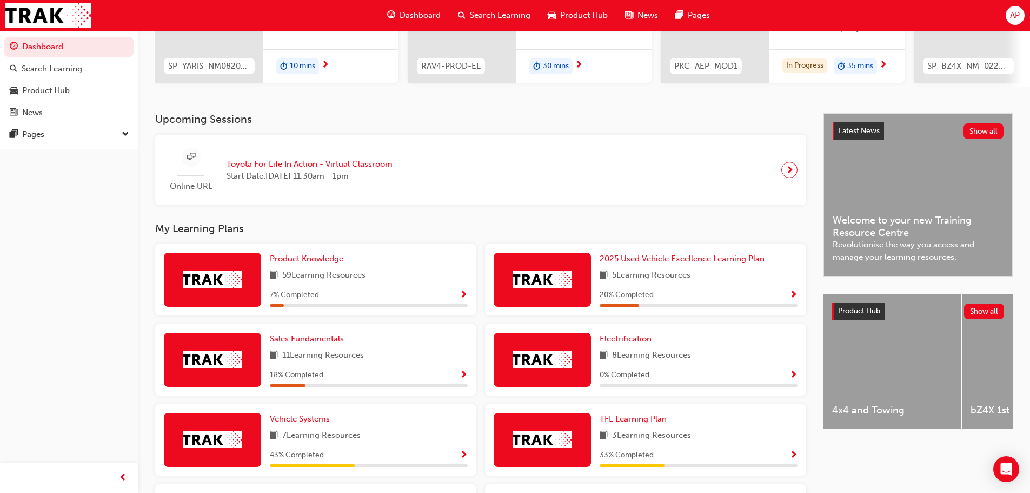
click at [306, 263] on span "Product Knowledge" at bounding box center [307, 259] width 74 height 10
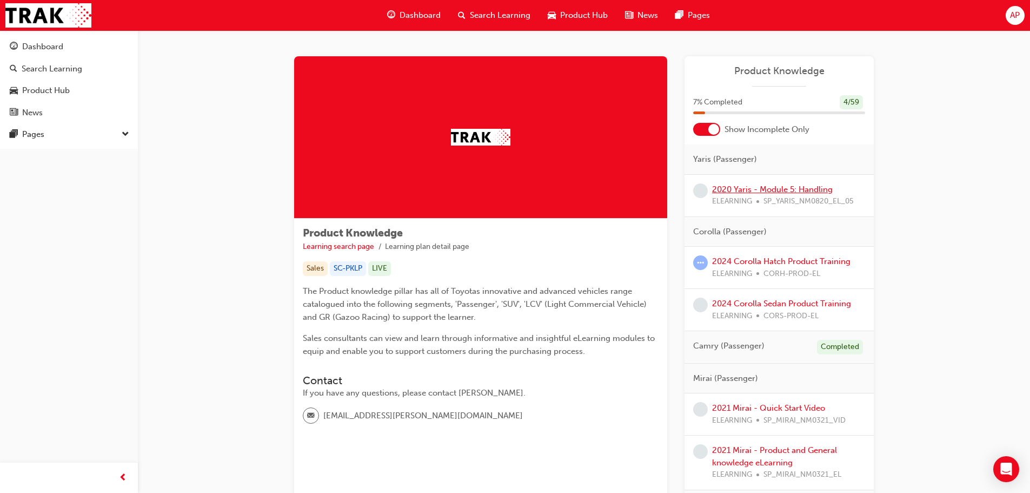
click at [692, 189] on link "2020 Yaris - Module 5: Handling" at bounding box center [772, 189] width 121 height 10
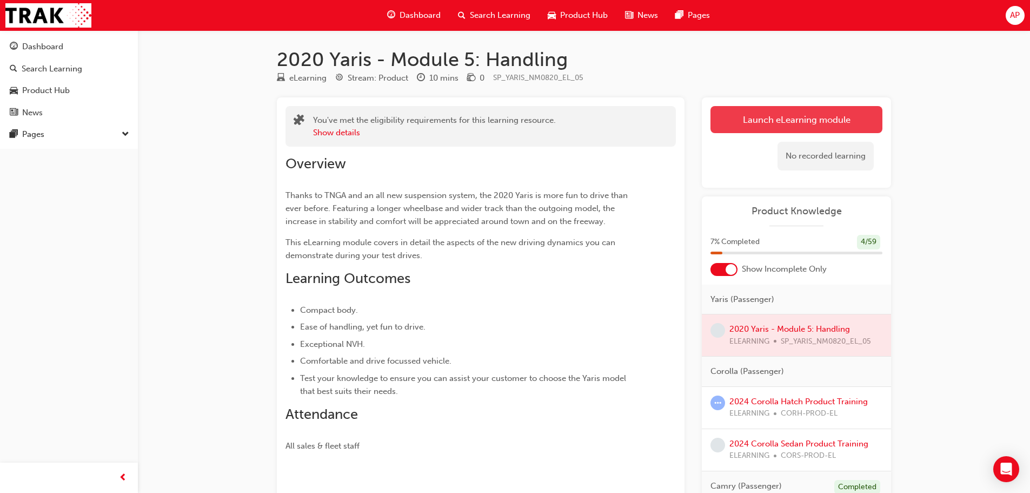
click at [692, 128] on link "Launch eLearning module" at bounding box center [797, 119] width 172 height 27
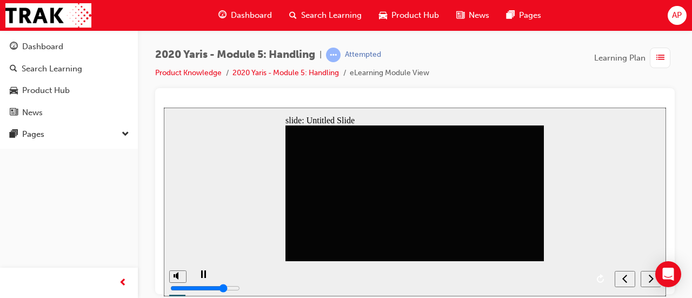
click at [651, 279] on icon "next" at bounding box center [650, 278] width 5 height 10
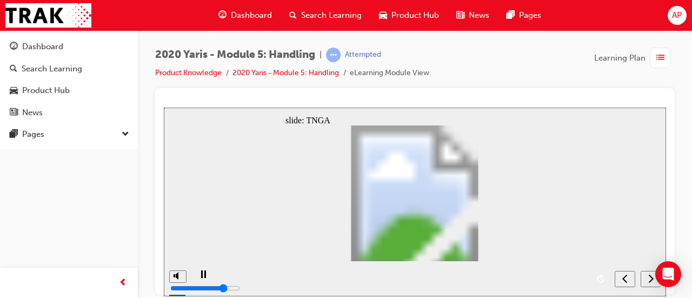
click at [651, 280] on icon "next" at bounding box center [650, 278] width 5 height 10
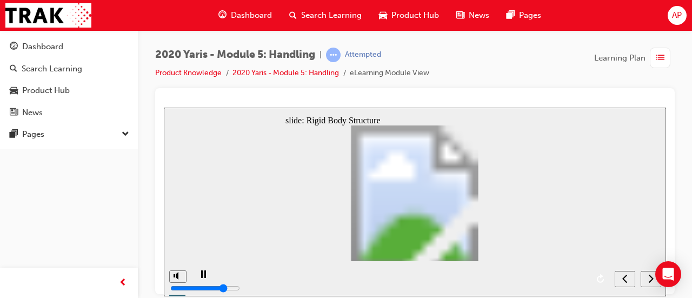
click at [651, 280] on icon "next" at bounding box center [650, 278] width 5 height 10
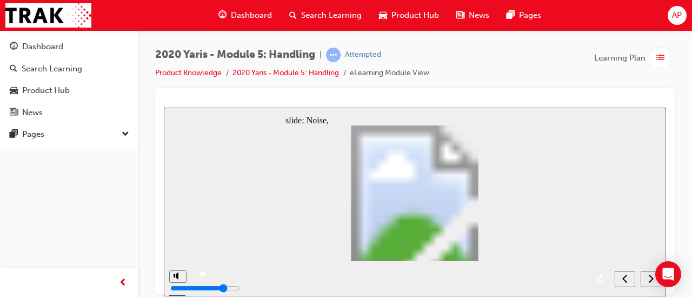
click at [651, 280] on icon "next" at bounding box center [650, 278] width 5 height 10
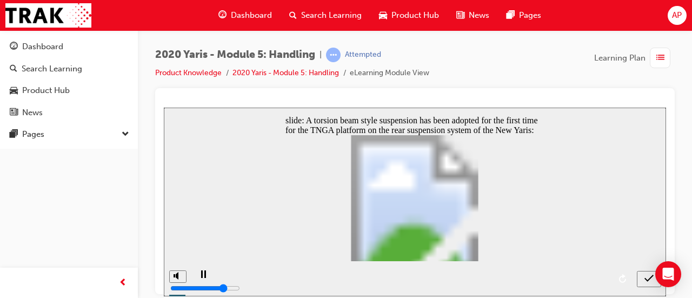
click at [651, 280] on icon "submit" at bounding box center [649, 278] width 9 height 10
radio input "true"
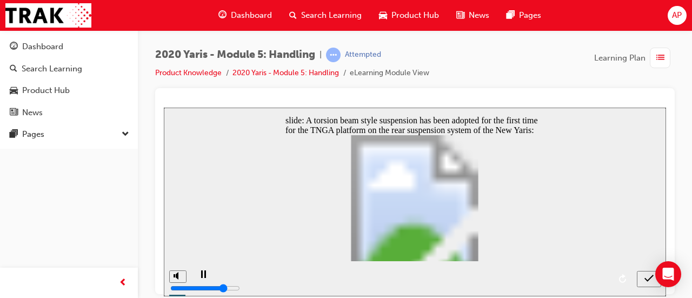
click at [649, 281] on nav "slide navigation" at bounding box center [649, 278] width 24 height 35
click at [602, 270] on div "playback controls" at bounding box center [412, 270] width 395 height 0
click at [647, 279] on nav "slide navigation" at bounding box center [649, 278] width 24 height 35
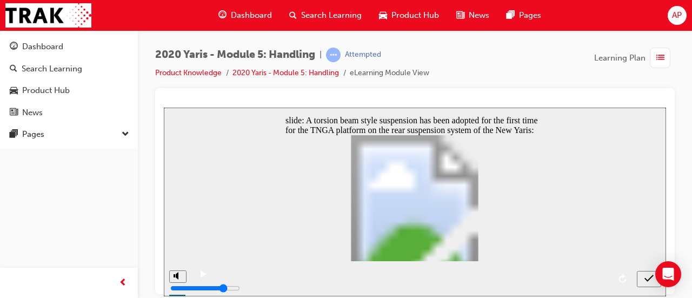
click at [646, 279] on nav "slide navigation" at bounding box center [649, 278] width 24 height 35
click at [620, 220] on div "slide: A torsion beam style suspension has been adopted for the first time for …" at bounding box center [415, 201] width 502 height 189
click at [646, 277] on nav "slide navigation" at bounding box center [649, 278] width 24 height 35
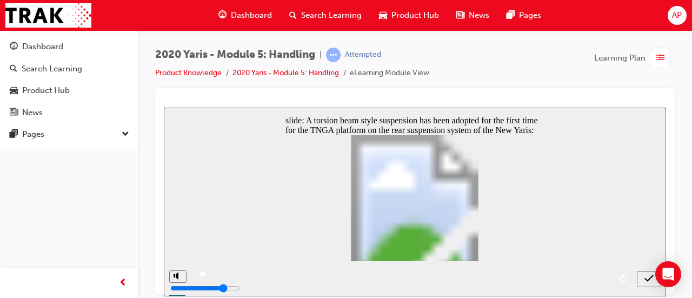
drag, startPoint x: 420, startPoint y: 223, endPoint x: 424, endPoint y: 234, distance: 11.5
drag, startPoint x: 424, startPoint y: 234, endPoint x: 461, endPoint y: 232, distance: 37.4
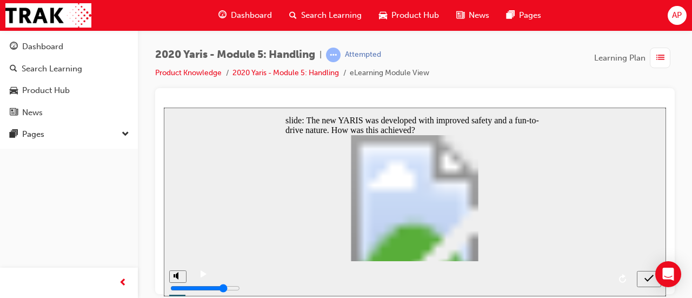
radio input "false"
radio input "true"
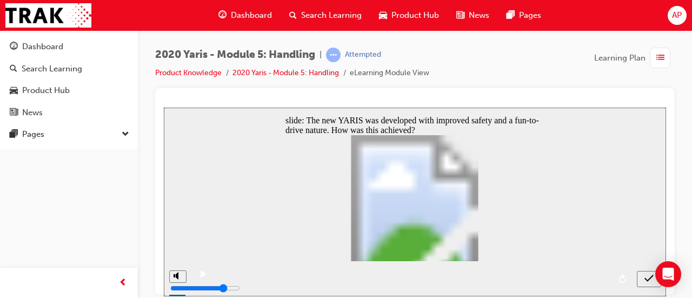
radio input "true"
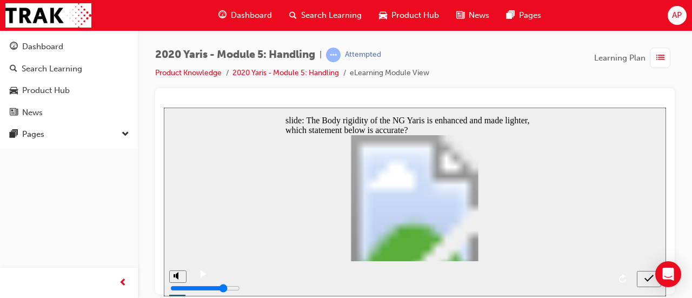
radio input "true"
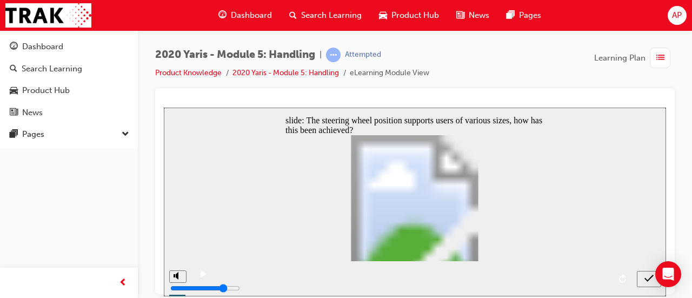
radio input "false"
radio input "true"
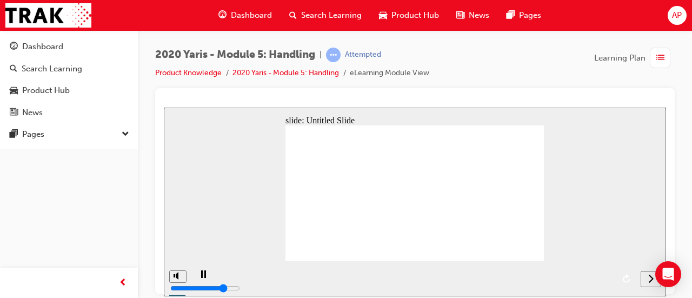
click at [650, 279] on icon "next" at bounding box center [650, 278] width 5 height 10
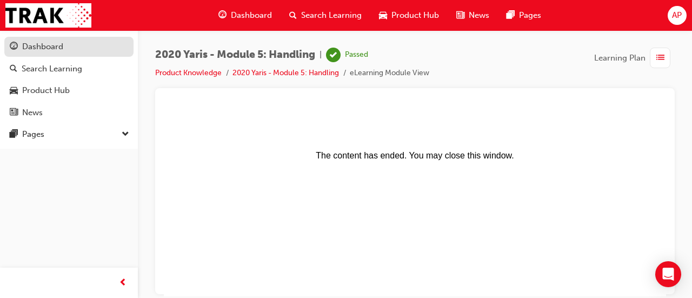
click at [89, 46] on div "Dashboard" at bounding box center [69, 47] width 118 height 14
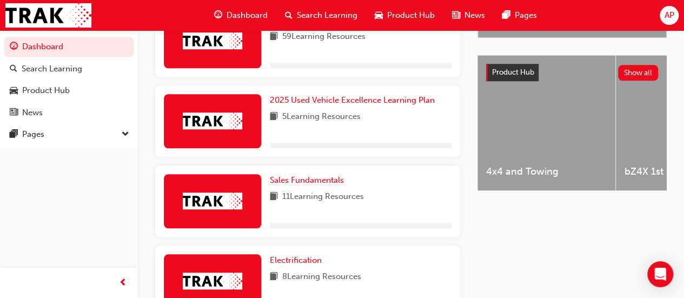
scroll to position [324, 0]
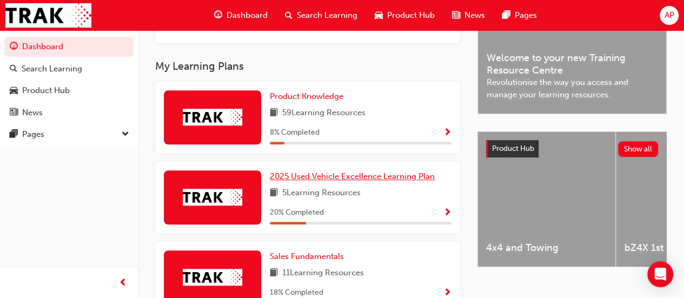
click at [320, 179] on span "2025 Used Vehicle Excellence Learning Plan" at bounding box center [352, 176] width 165 height 10
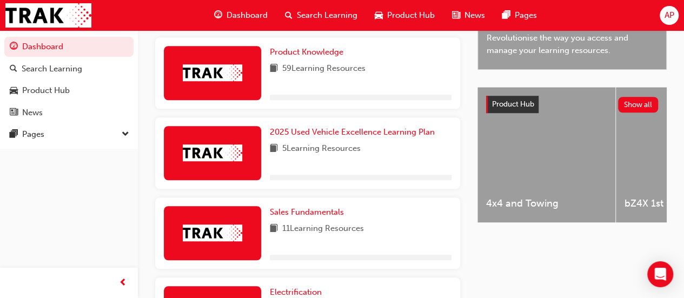
scroll to position [293, 0]
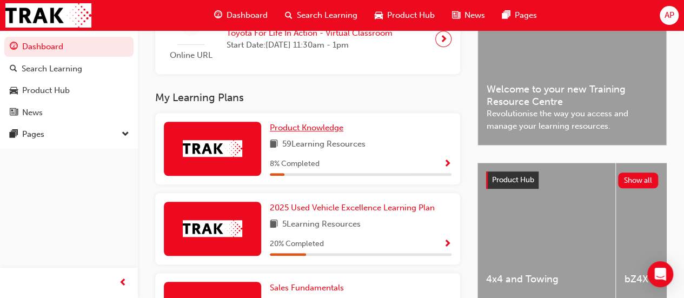
click at [324, 133] on span "Product Knowledge" at bounding box center [307, 128] width 74 height 10
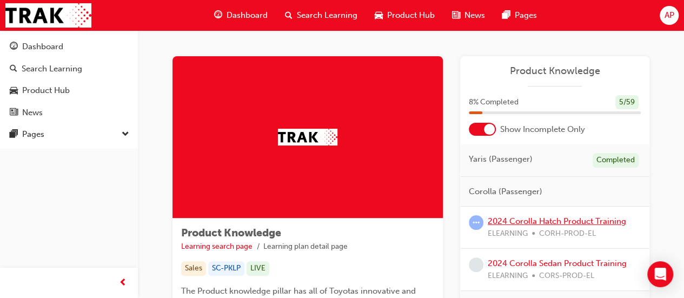
click at [554, 221] on link "2024 Corolla Hatch Product Training" at bounding box center [557, 221] width 138 height 10
click at [487, 128] on div at bounding box center [489, 129] width 11 height 11
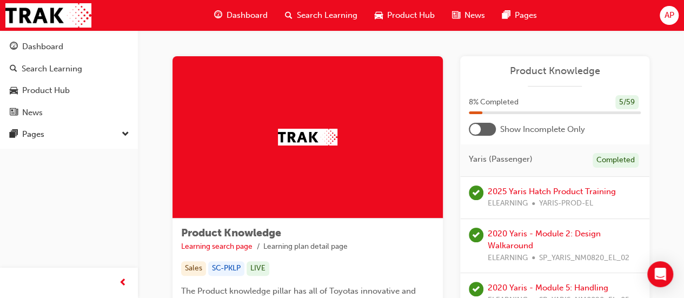
click at [487, 133] on div at bounding box center [482, 129] width 27 height 13
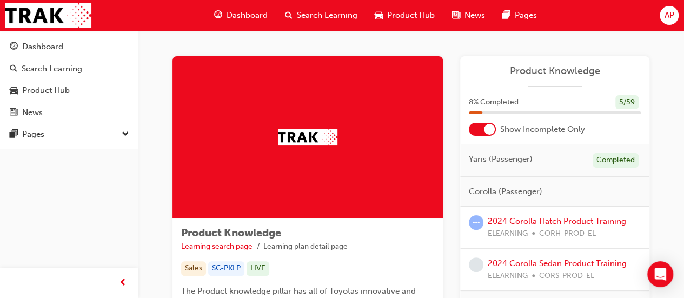
click at [488, 134] on div at bounding box center [489, 129] width 11 height 11
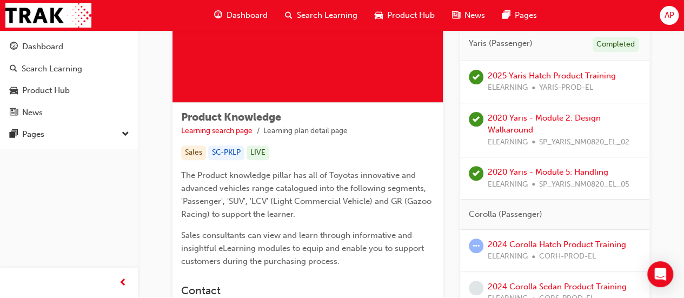
scroll to position [54, 0]
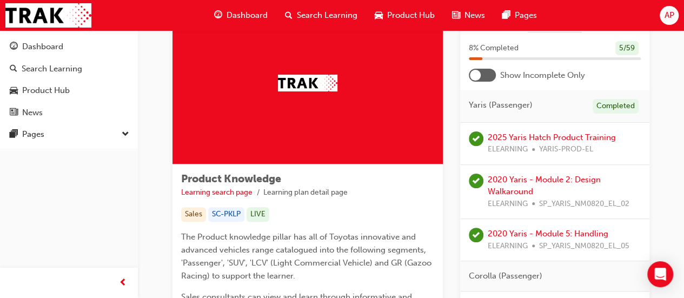
click at [482, 64] on div "8 % Completed 5 / 59" at bounding box center [554, 55] width 189 height 28
click at [483, 73] on div at bounding box center [482, 75] width 27 height 13
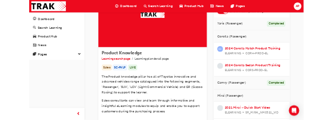
scroll to position [162, 0]
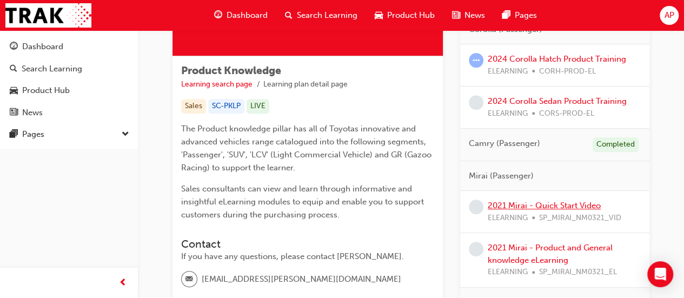
click at [548, 207] on link "2021 Mirai - Quick Start Video" at bounding box center [544, 206] width 113 height 10
